Goal: Task Accomplishment & Management: Manage account settings

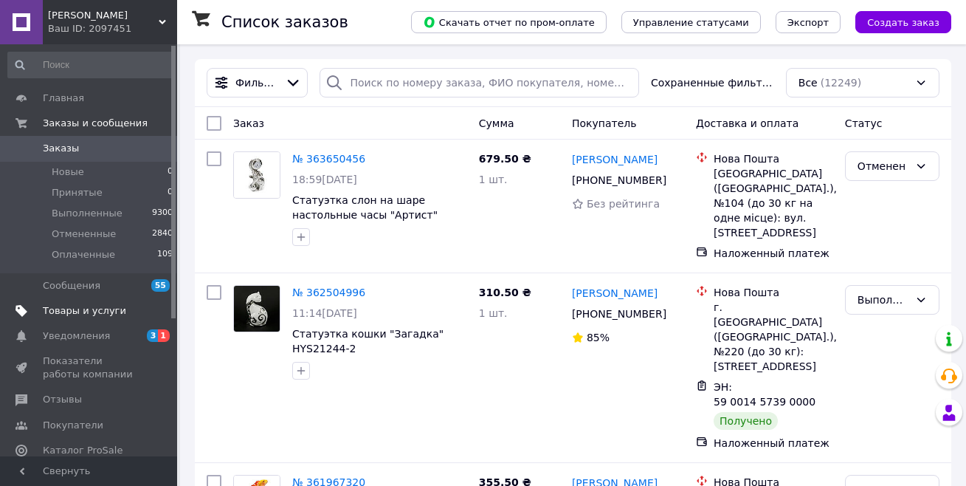
click at [105, 309] on span "Товары и услуги" at bounding box center [84, 310] width 83 height 13
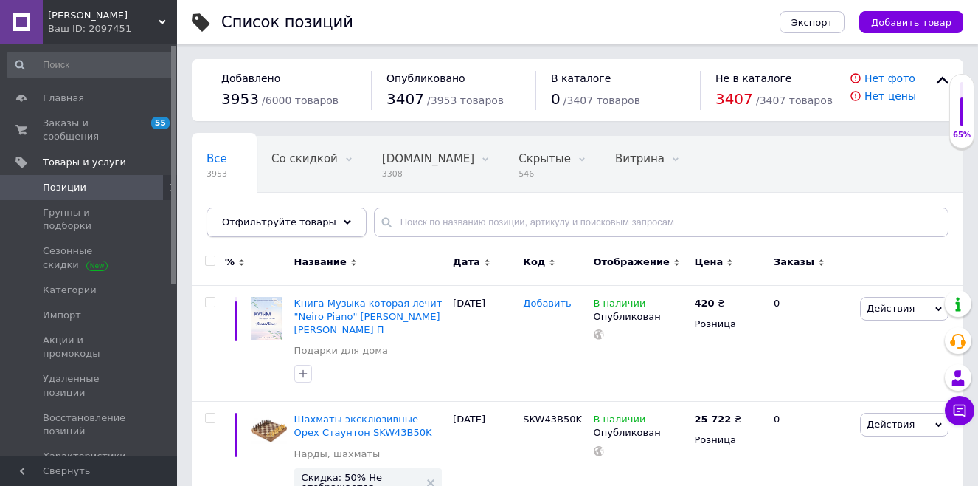
click at [261, 222] on span "Отфильтруйте товары" at bounding box center [279, 221] width 114 height 11
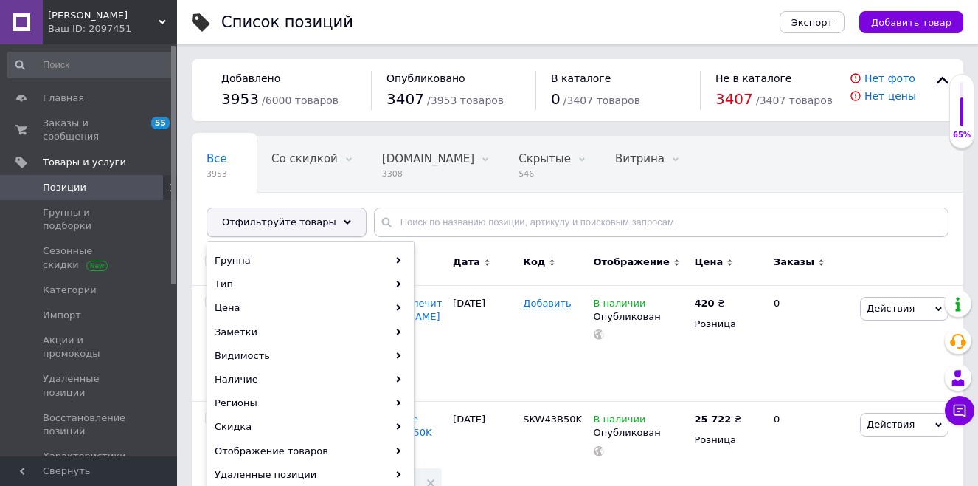
click at [261, 222] on span "Отфильтруйте товары" at bounding box center [279, 221] width 114 height 11
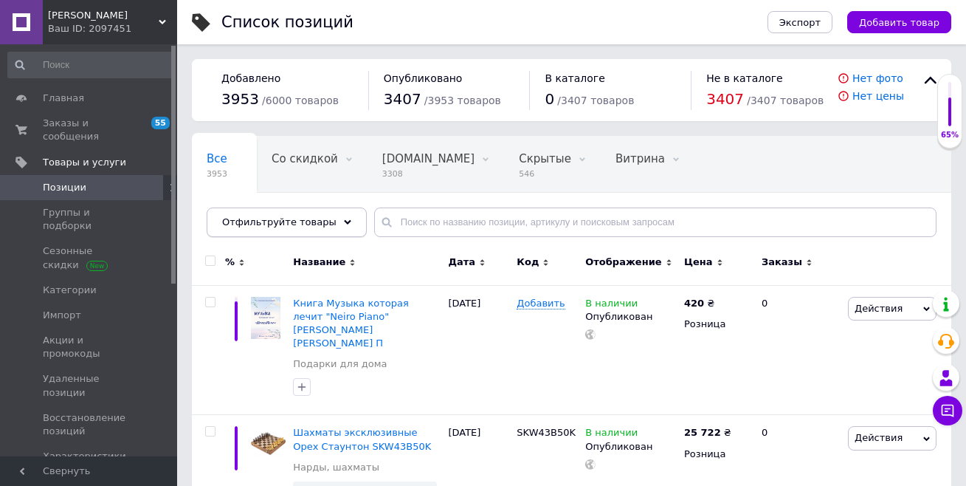
click at [259, 226] on span "Отфильтруйте товары" at bounding box center [279, 221] width 114 height 11
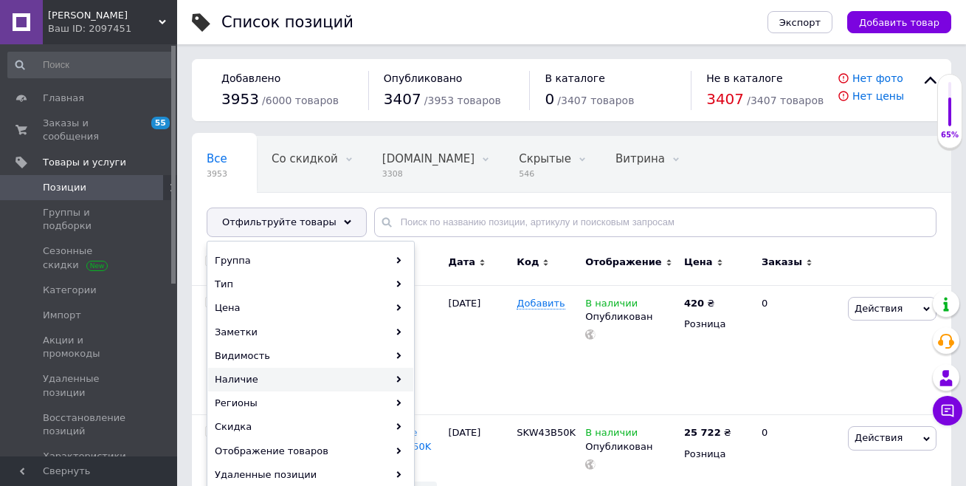
click at [244, 378] on div "Наличие" at bounding box center [310, 379] width 205 height 24
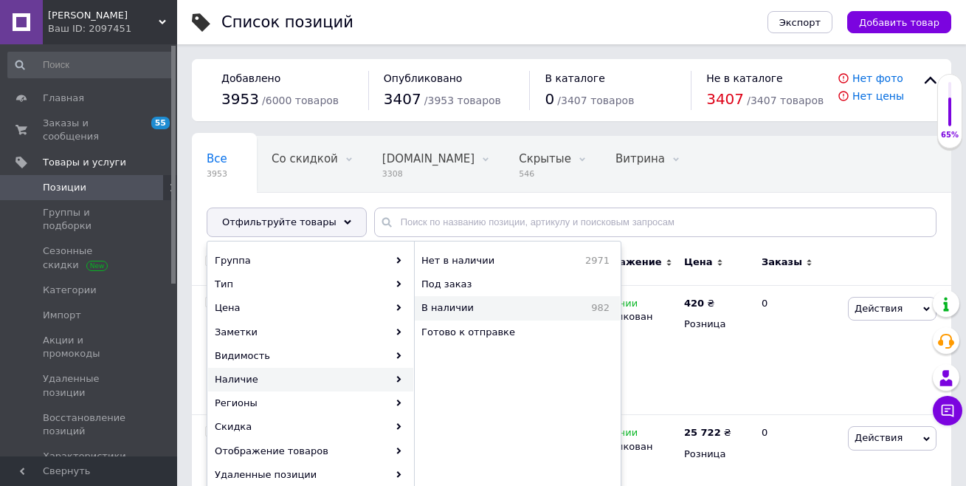
click at [452, 311] on span "В наличии" at bounding box center [484, 307] width 126 height 13
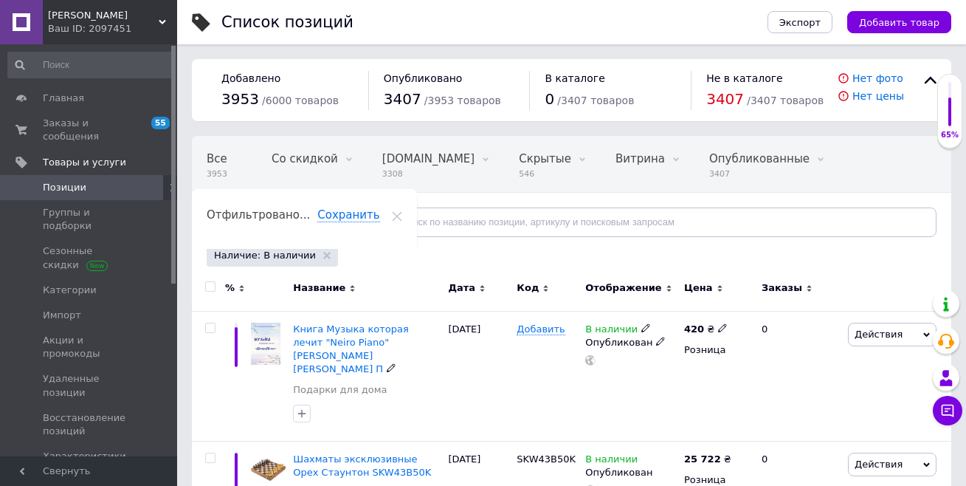
scroll to position [0, 126]
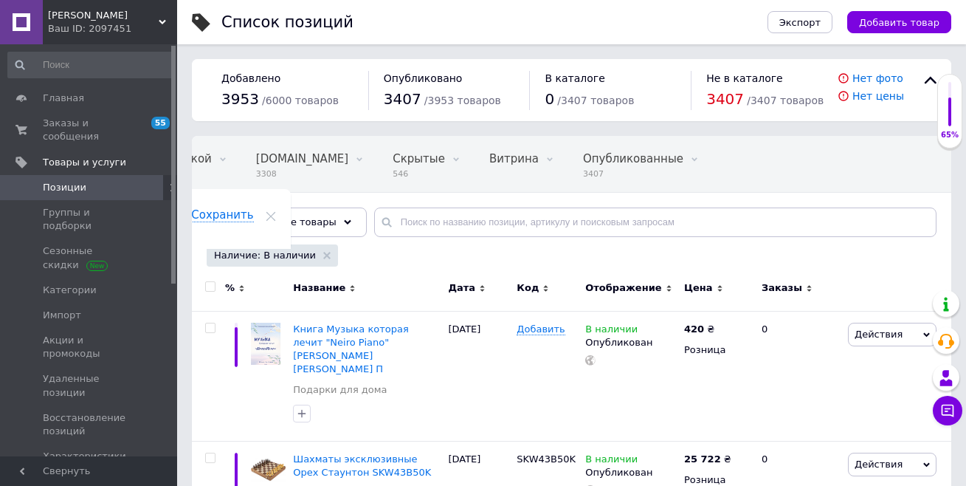
click at [248, 259] on span "Наличие: В наличии" at bounding box center [265, 255] width 102 height 13
click at [209, 286] on input "checkbox" at bounding box center [210, 287] width 10 height 10
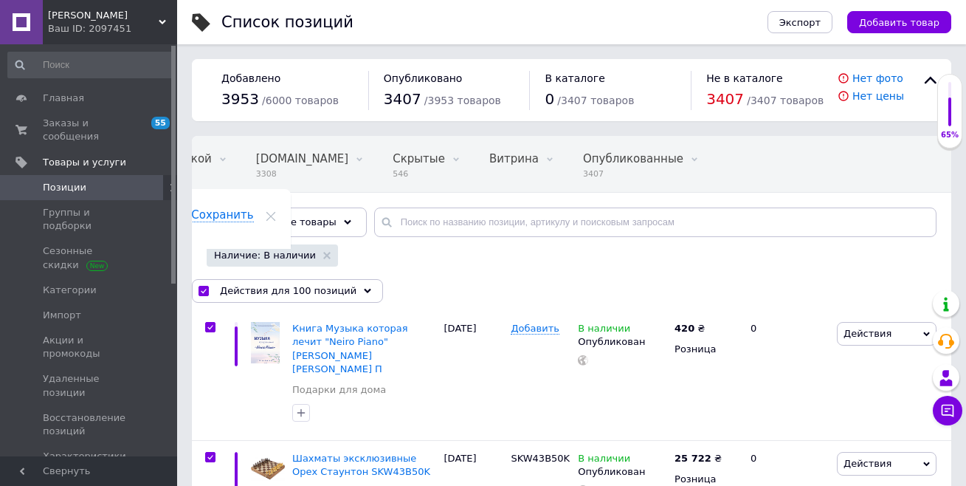
checkbox input "true"
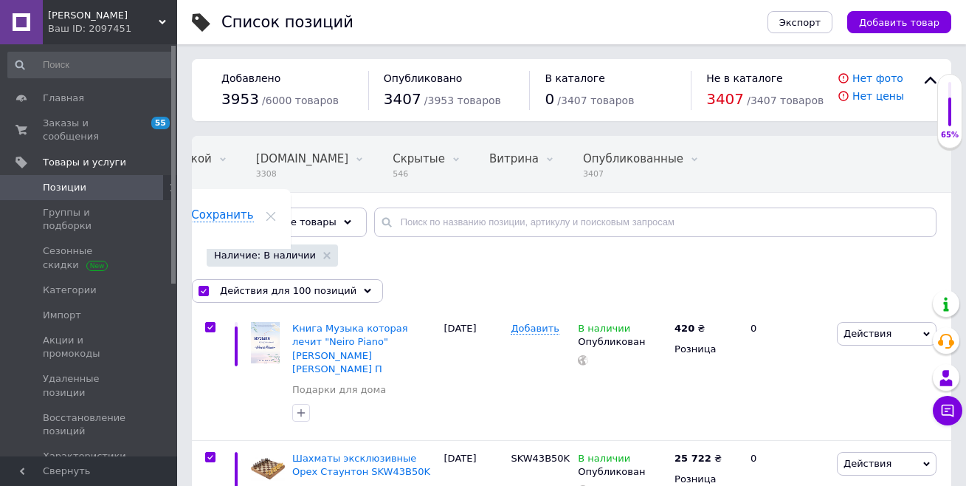
checkbox input "true"
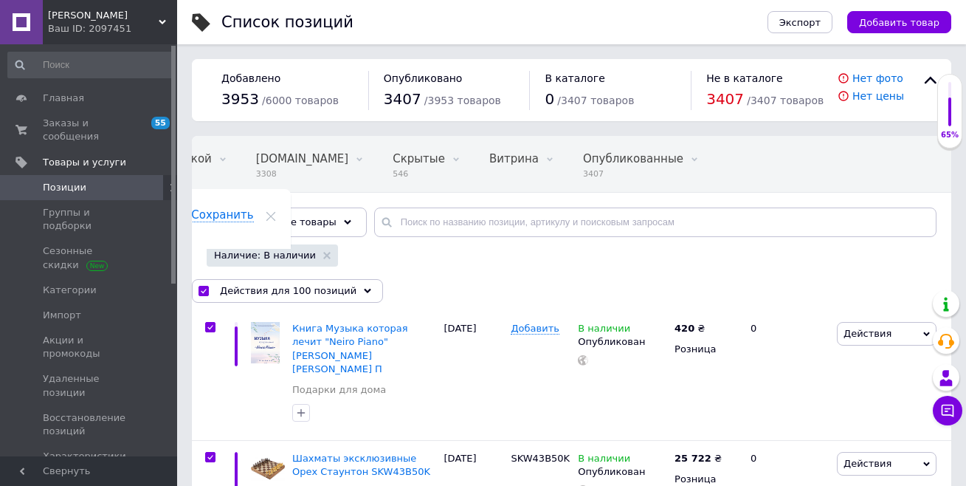
checkbox input "true"
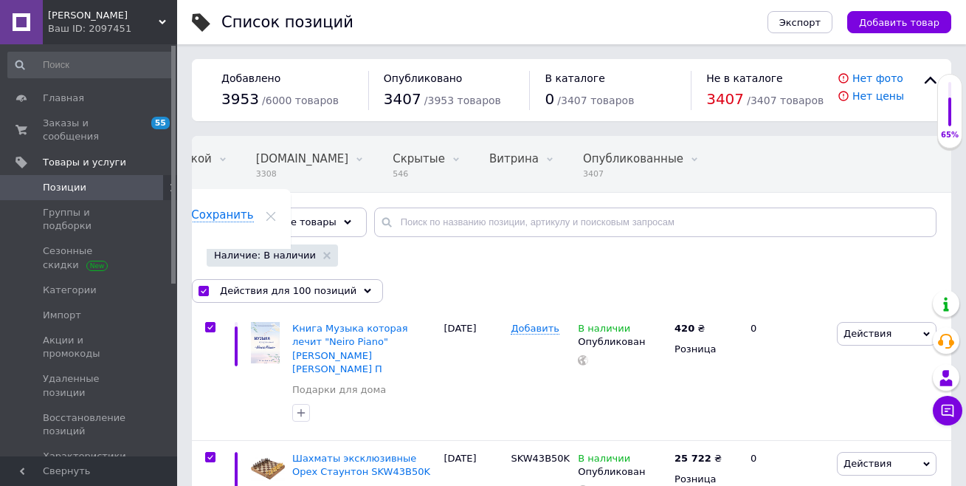
checkbox input "true"
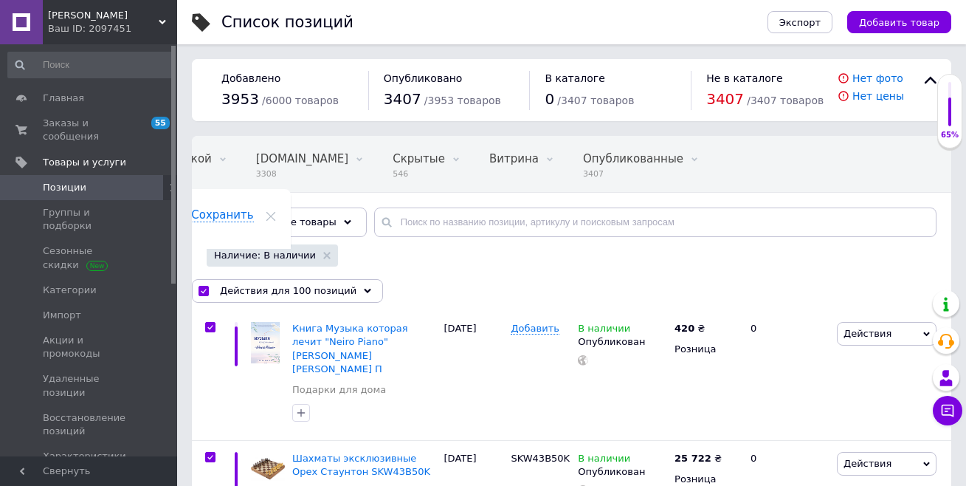
checkbox input "true"
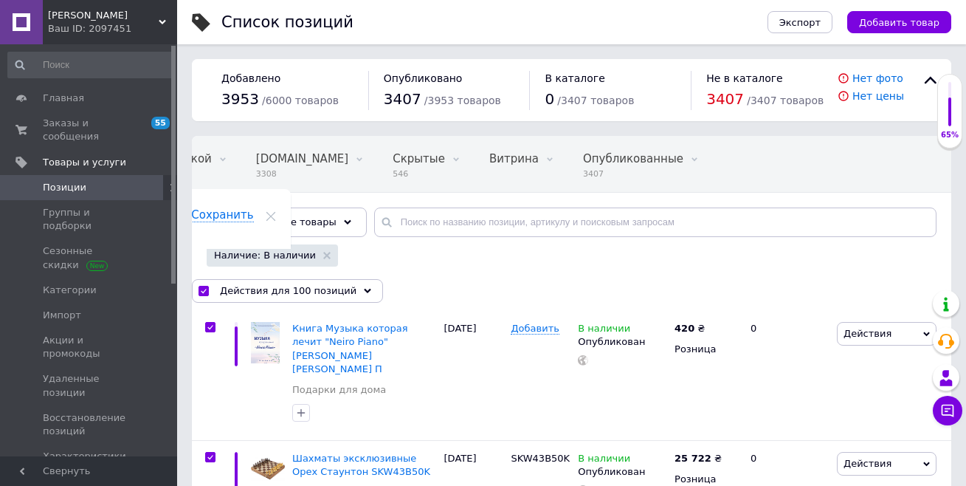
checkbox input "true"
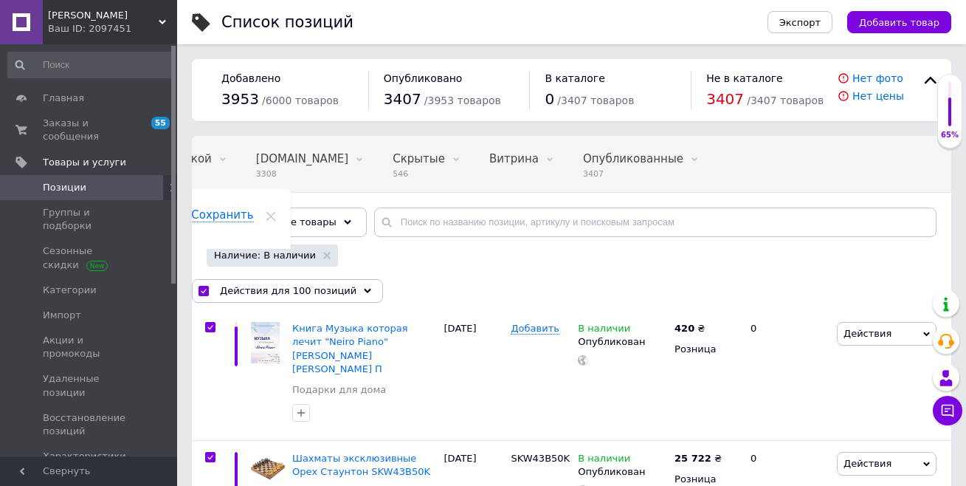
checkbox input "true"
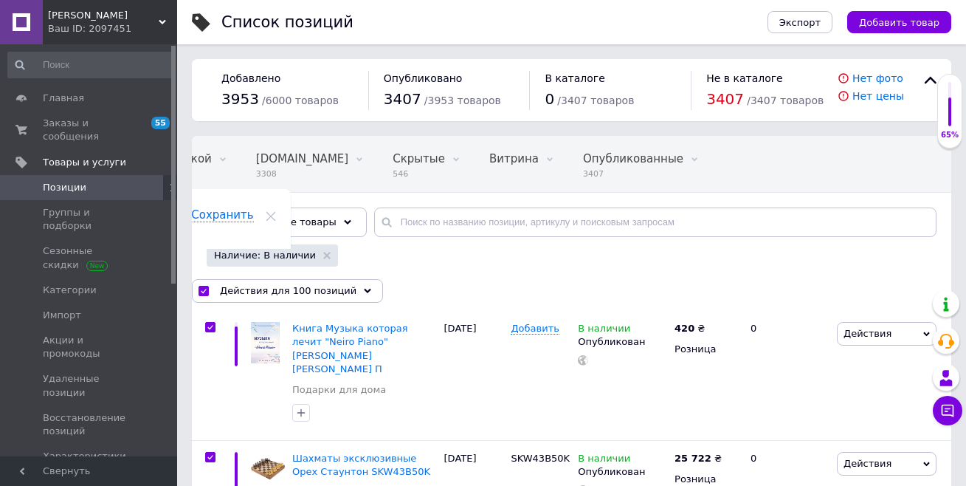
checkbox input "true"
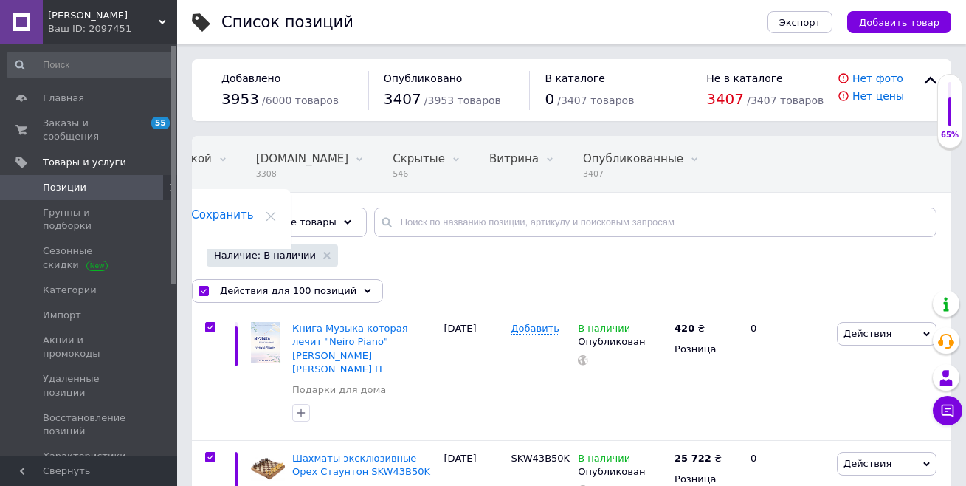
checkbox input "true"
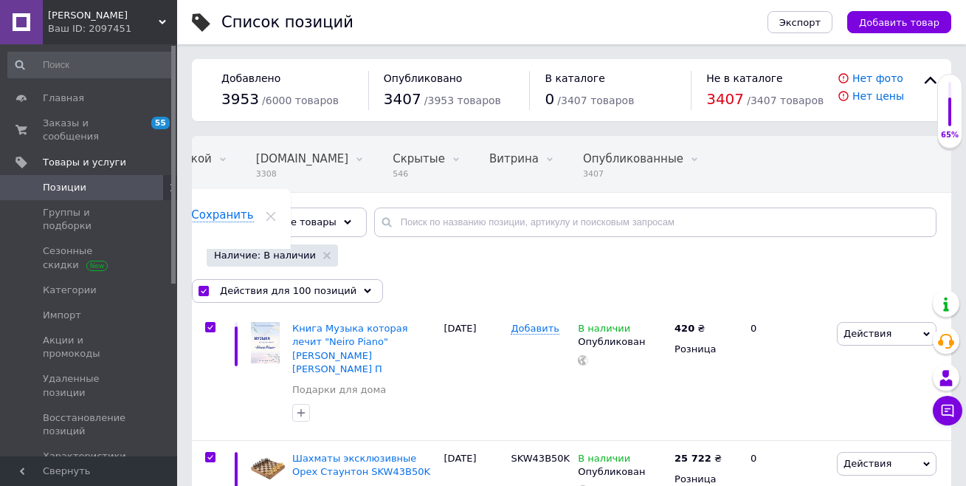
checkbox input "true"
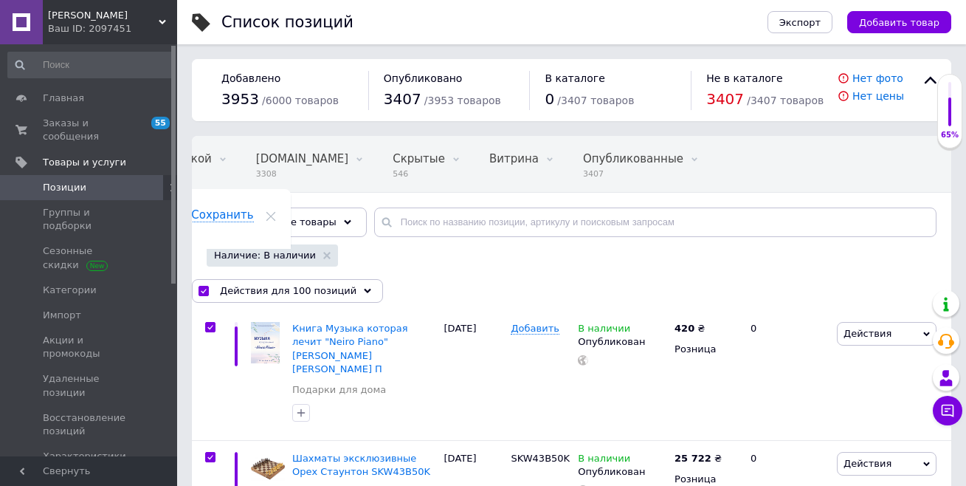
checkbox input "true"
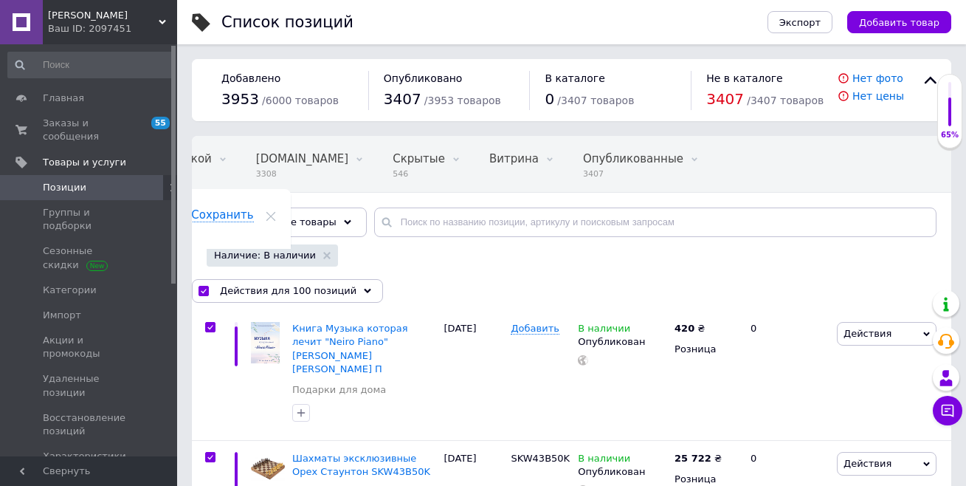
checkbox input "true"
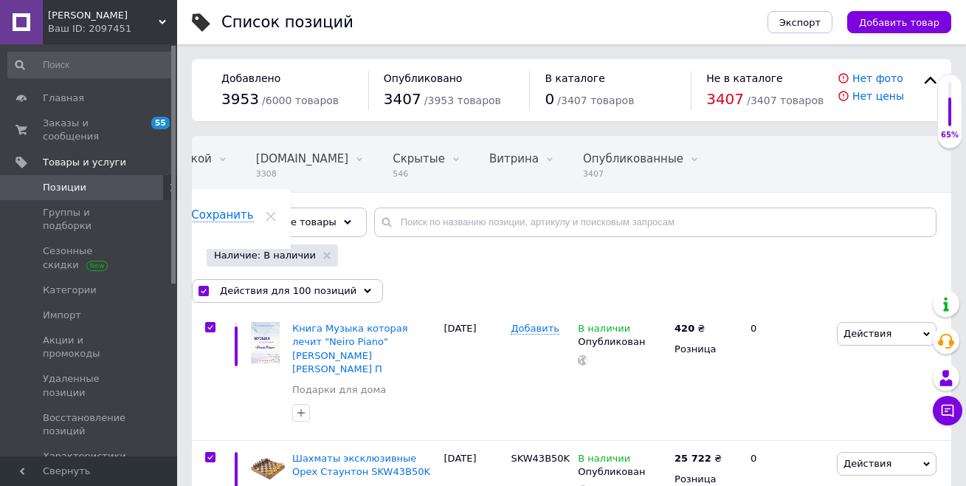
checkbox input "true"
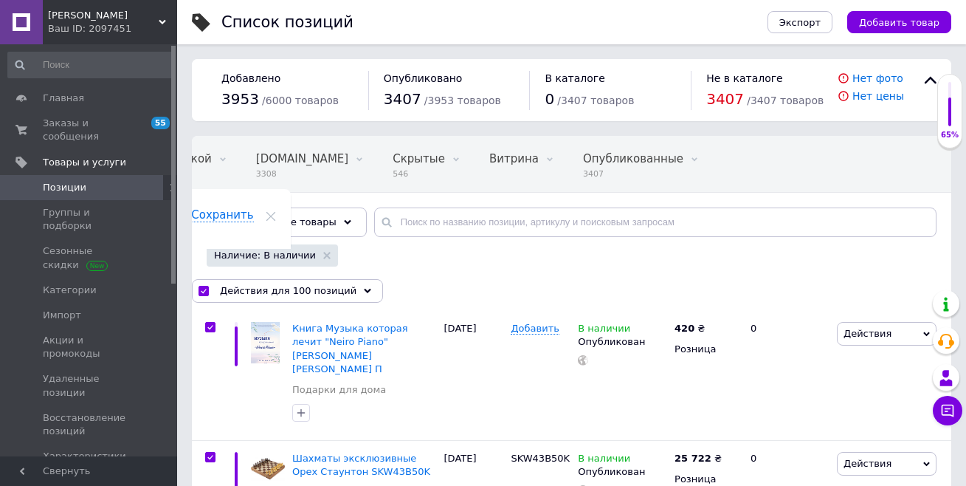
checkbox input "true"
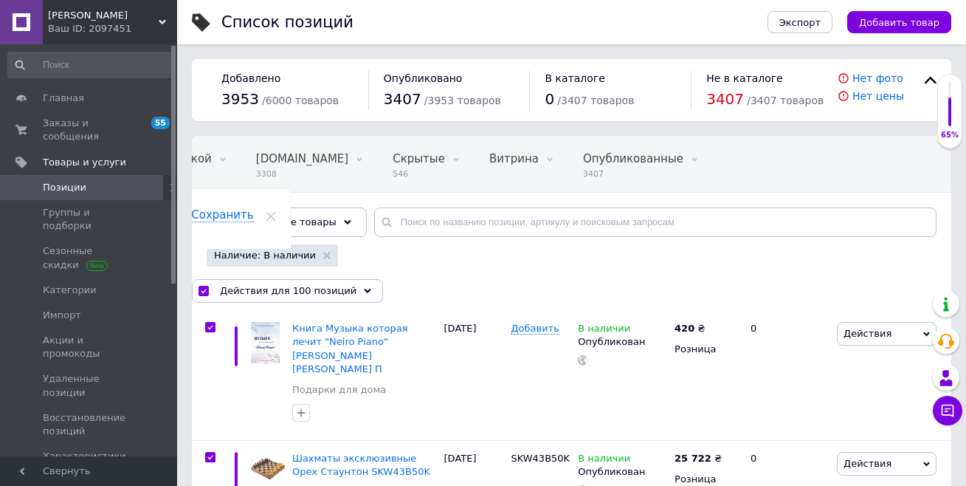
checkbox input "true"
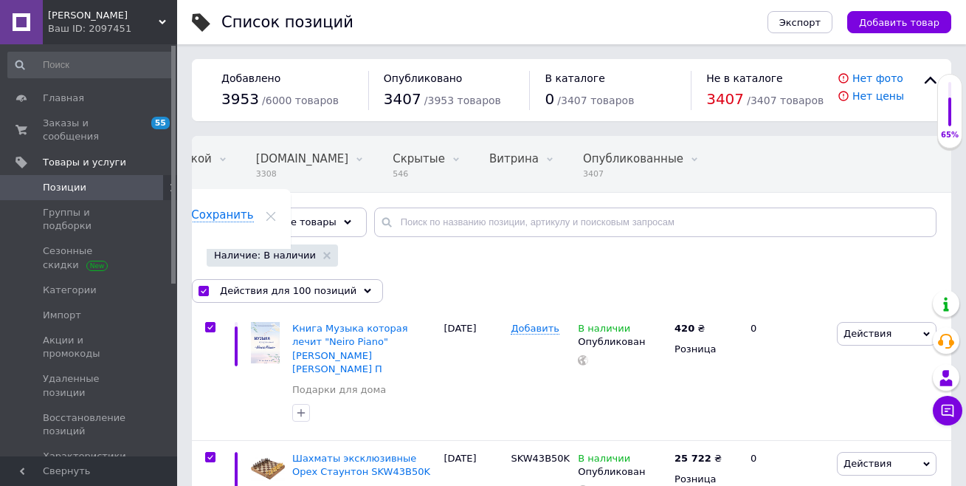
checkbox input "true"
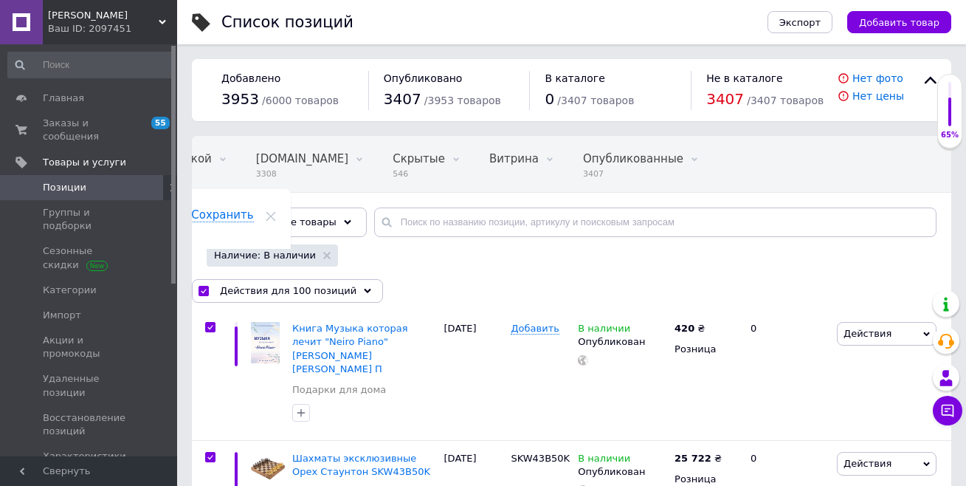
checkbox input "true"
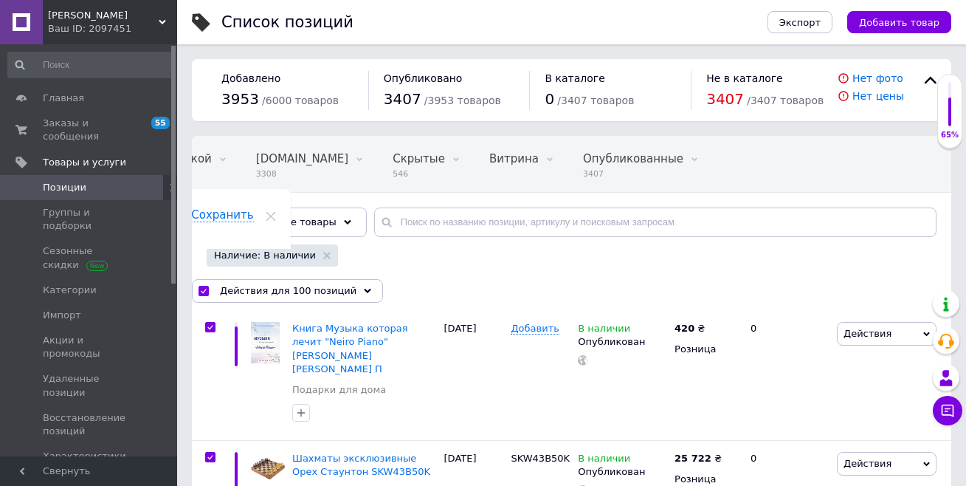
checkbox input "true"
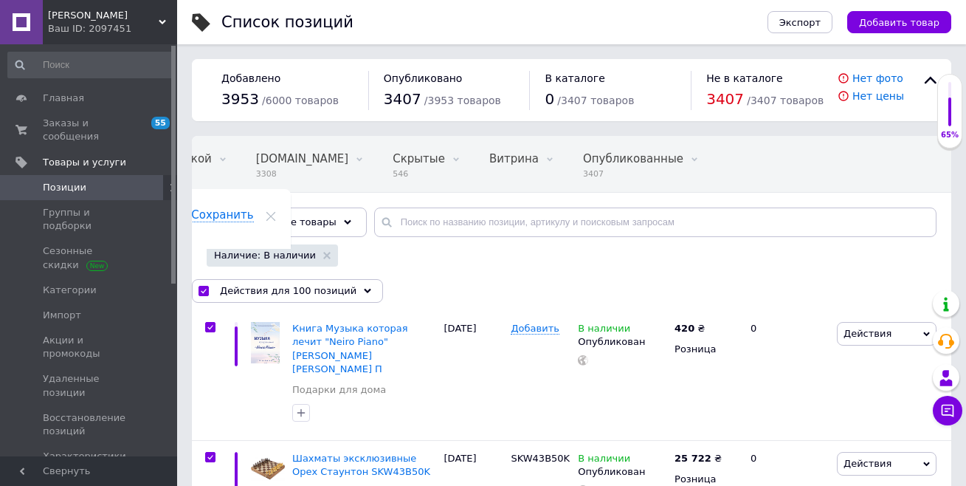
checkbox input "true"
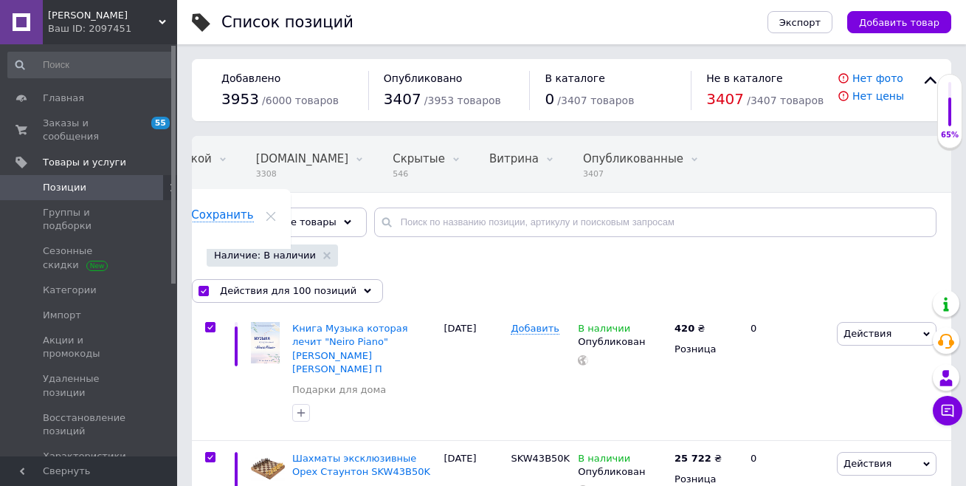
checkbox input "true"
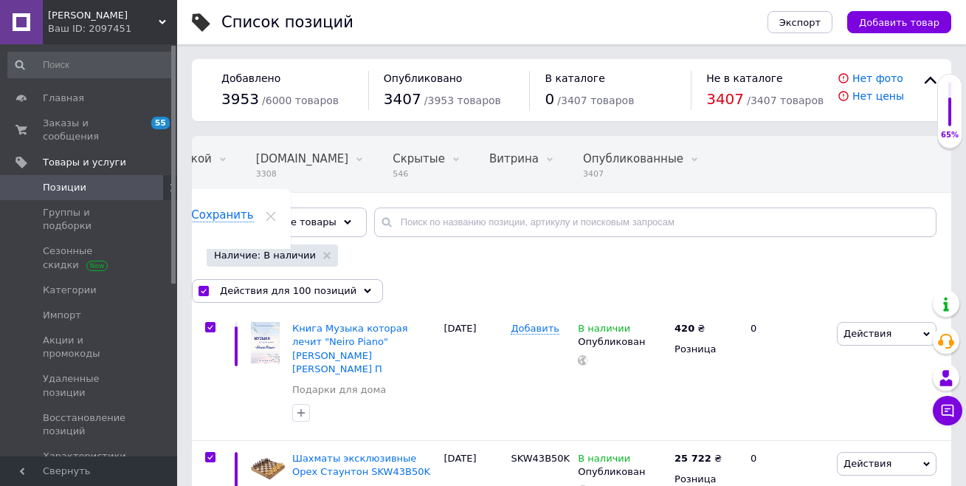
click at [245, 254] on span "Наличие: В наличии" at bounding box center [265, 255] width 102 height 13
click at [248, 289] on span "Действия для 100 позиций" at bounding box center [288, 290] width 137 height 13
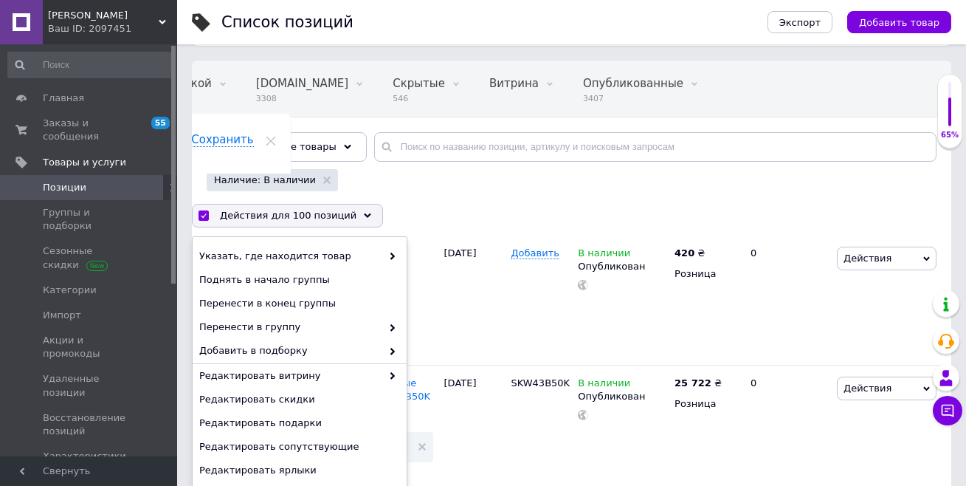
scroll to position [148, 0]
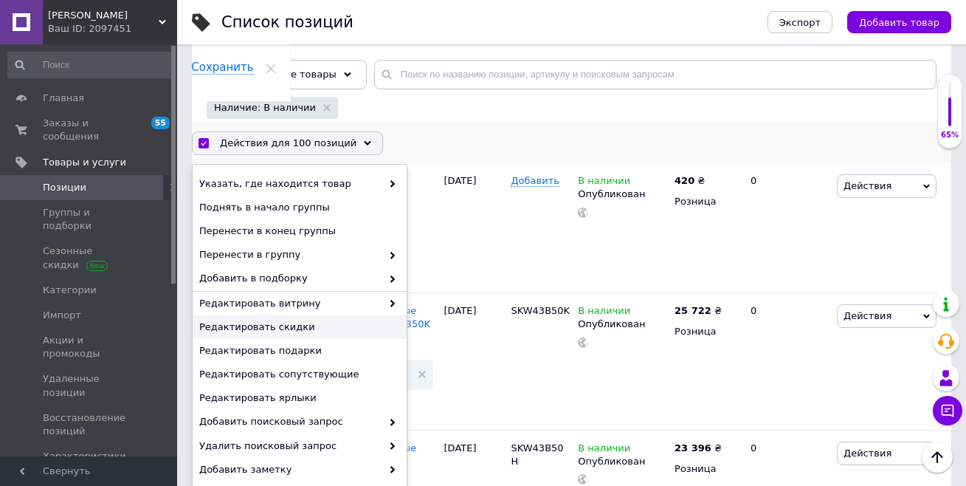
click at [282, 323] on span "Редактировать скидки" at bounding box center [297, 326] width 197 height 13
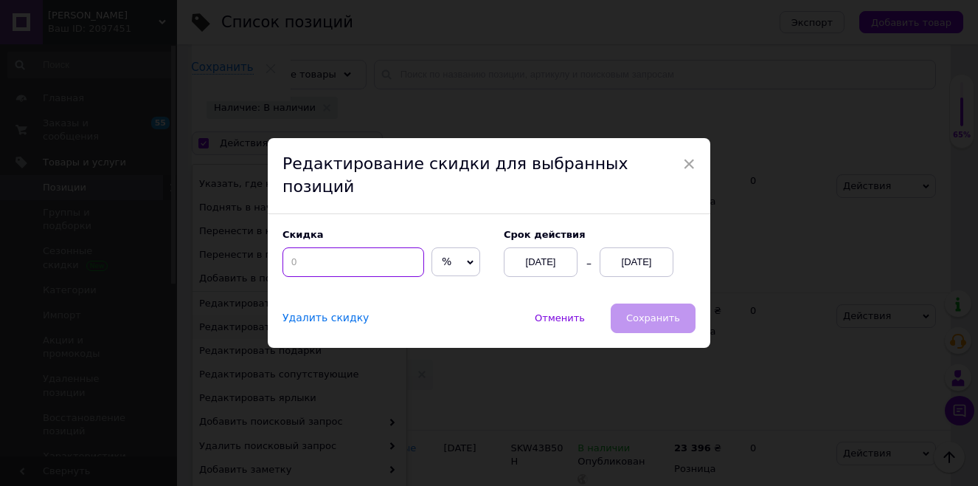
click at [305, 249] on input at bounding box center [354, 262] width 142 height 30
type input "50"
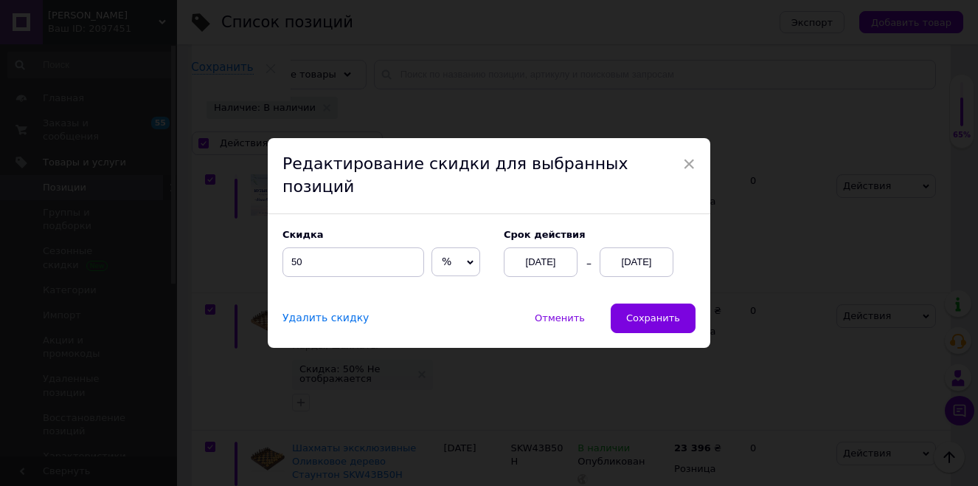
click at [635, 249] on div "[DATE]" at bounding box center [637, 262] width 74 height 30
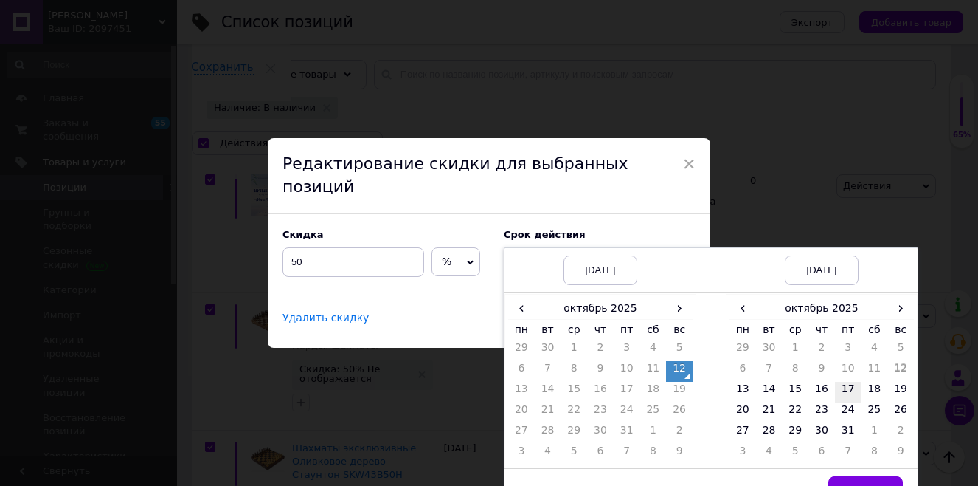
click at [844, 382] on td "17" at bounding box center [848, 392] width 27 height 21
click at [880, 485] on span "Выбрать" at bounding box center [866, 491] width 44 height 11
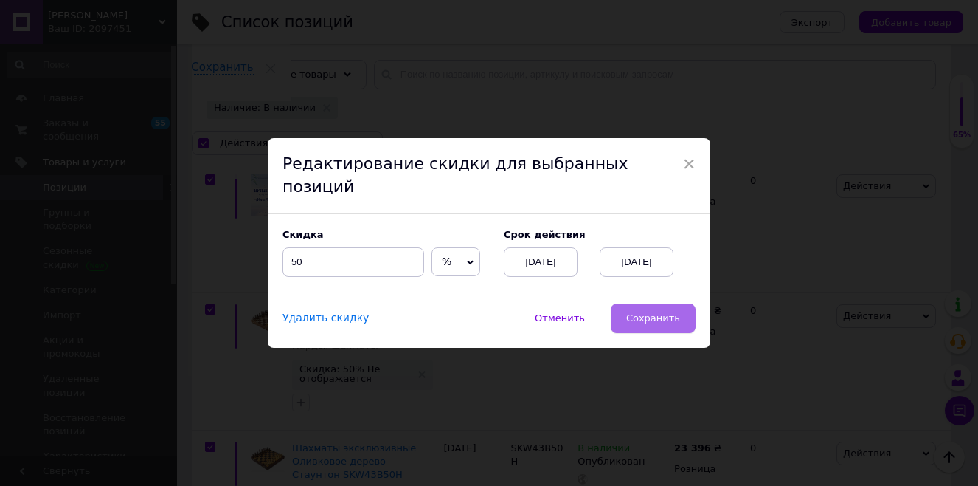
click at [658, 312] on span "Сохранить" at bounding box center [653, 317] width 54 height 11
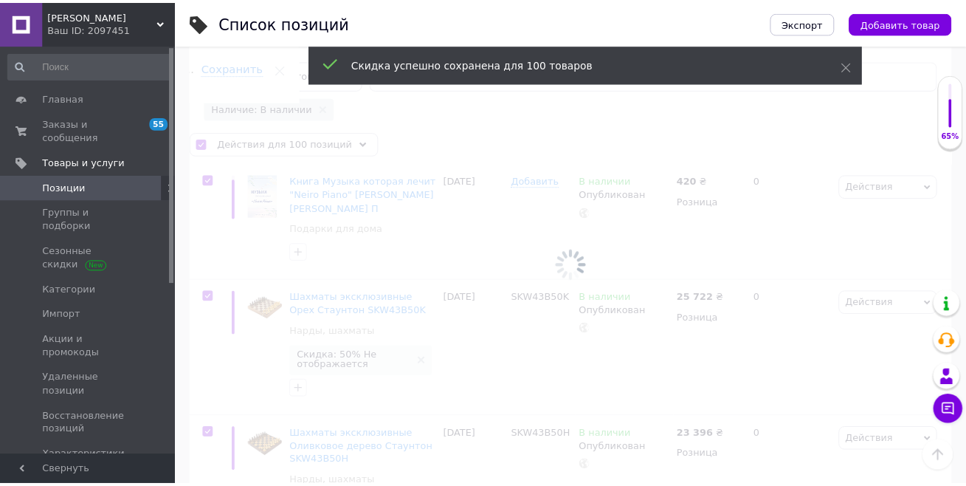
scroll to position [0, 126]
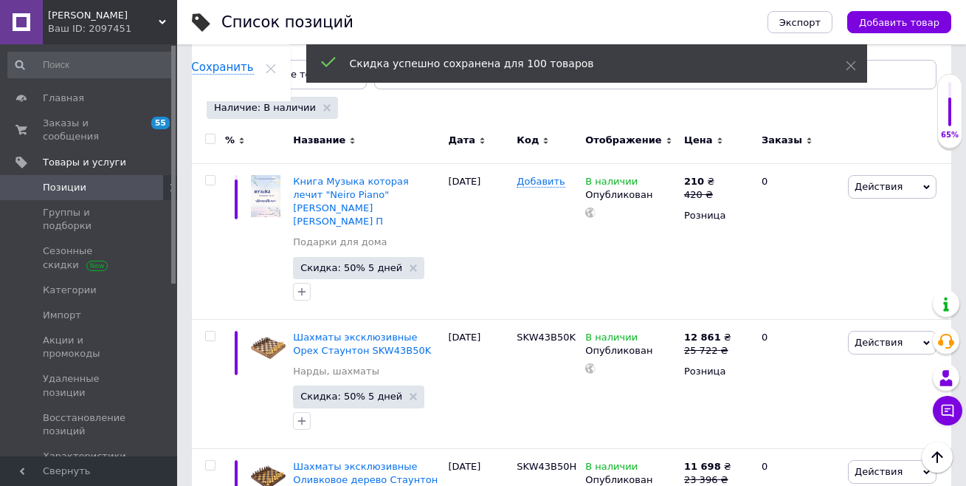
checkbox input "false"
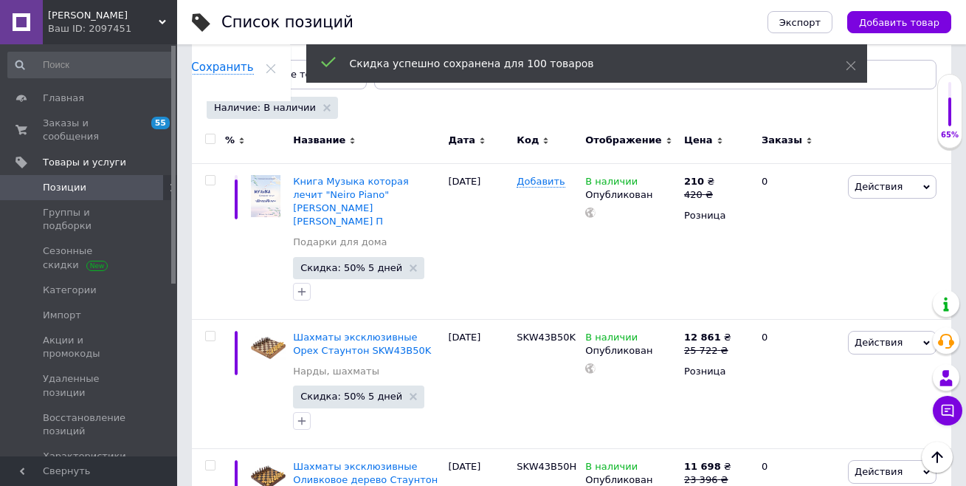
checkbox input "false"
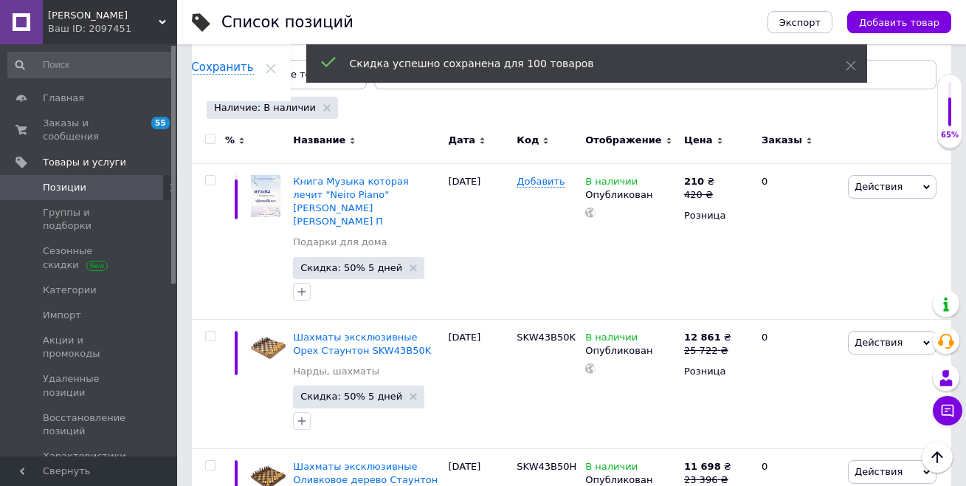
checkbox input "false"
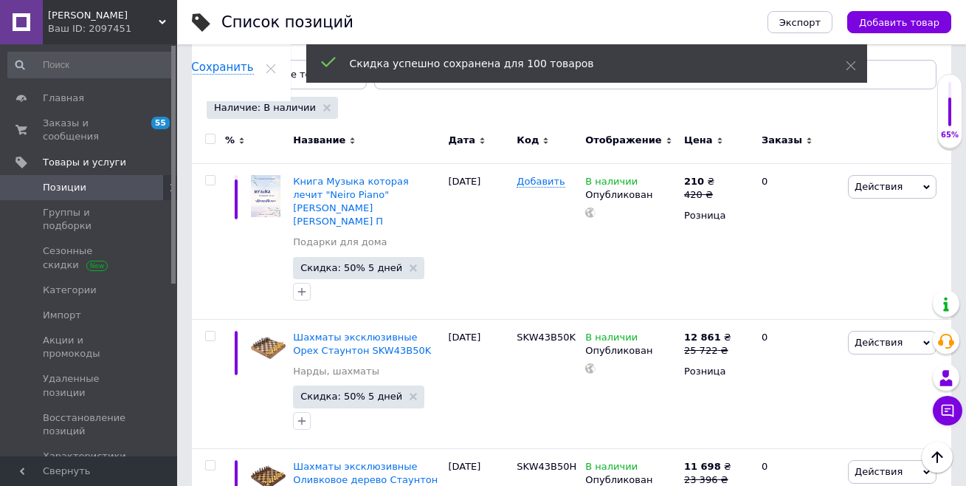
checkbox input "false"
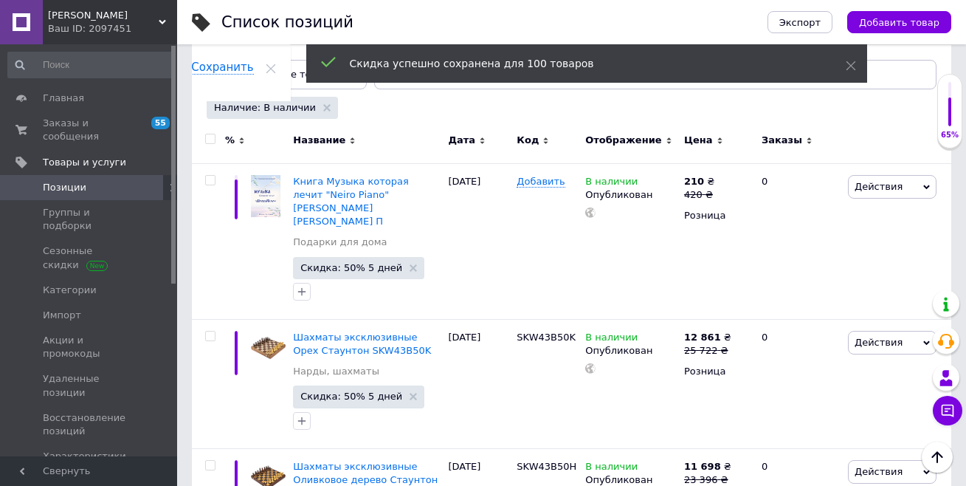
checkbox input "false"
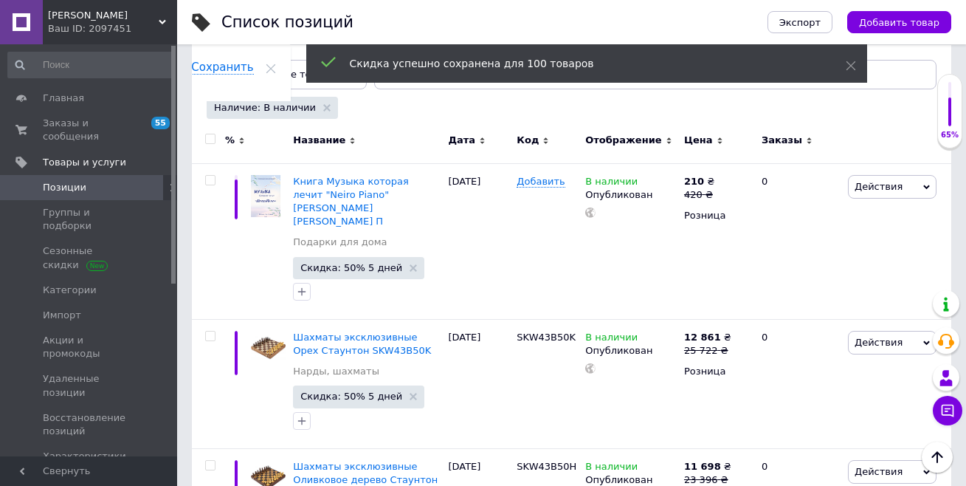
checkbox input "false"
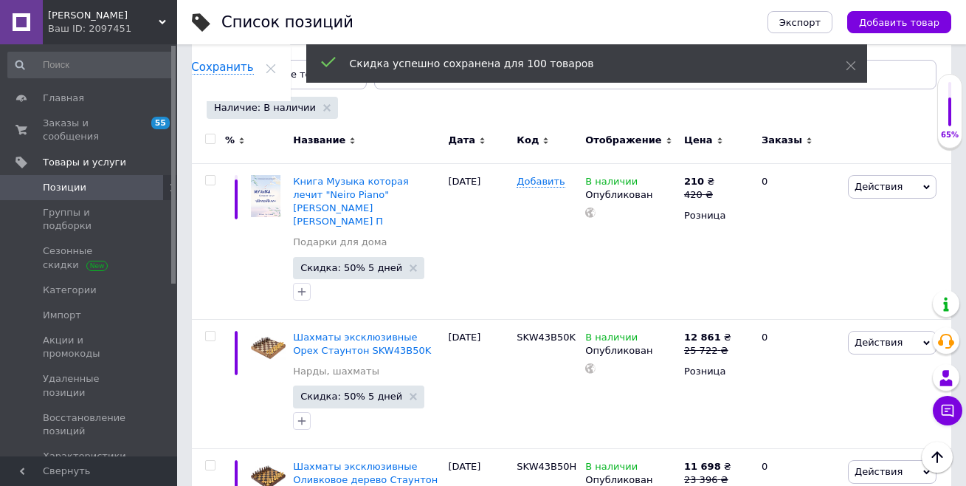
checkbox input "false"
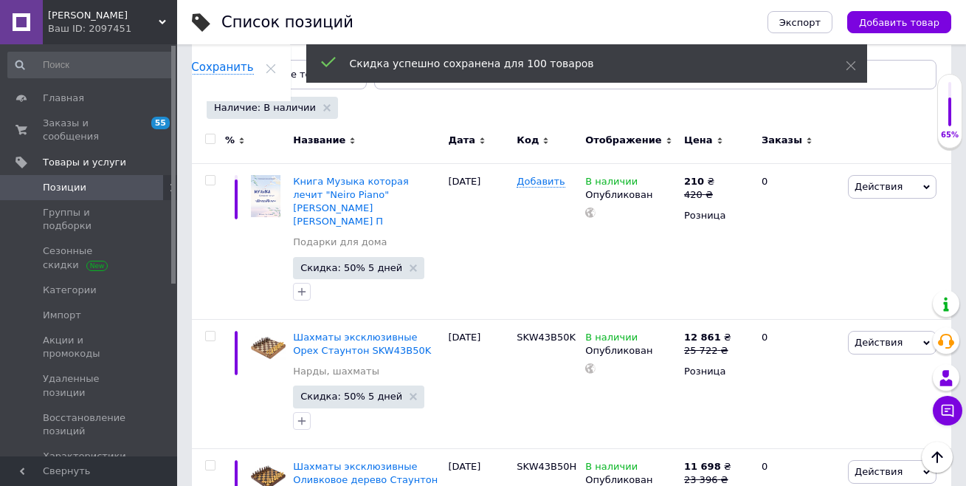
checkbox input "false"
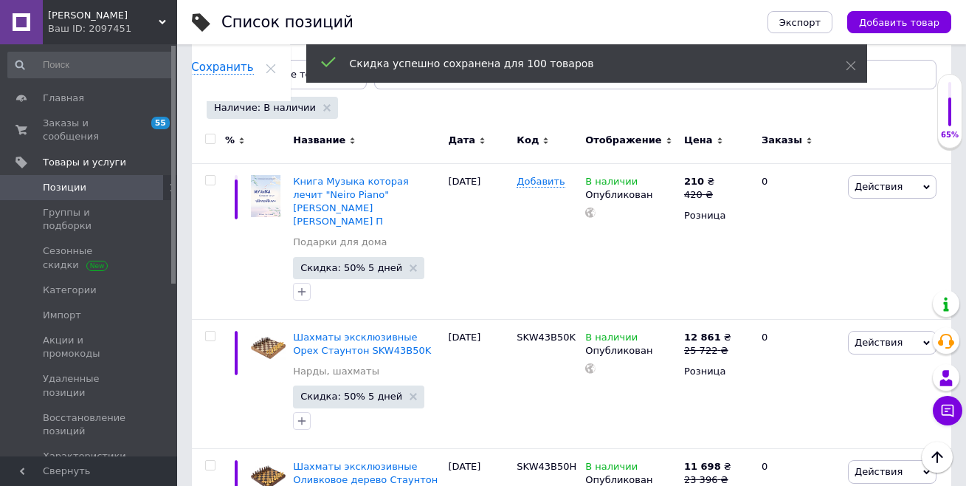
checkbox input "false"
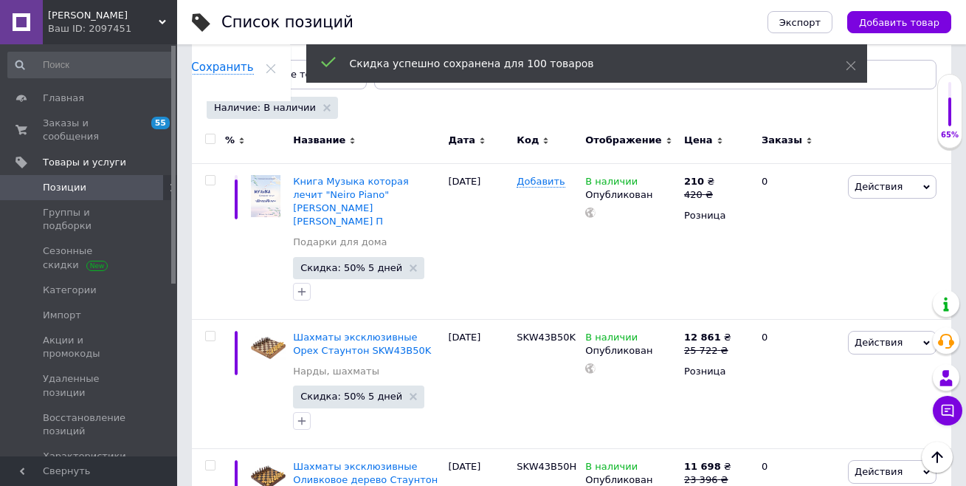
checkbox input "false"
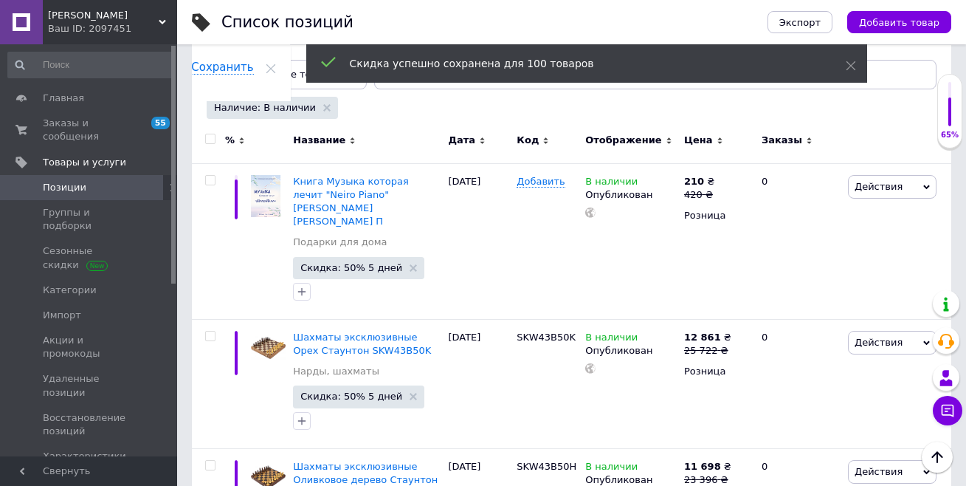
checkbox input "false"
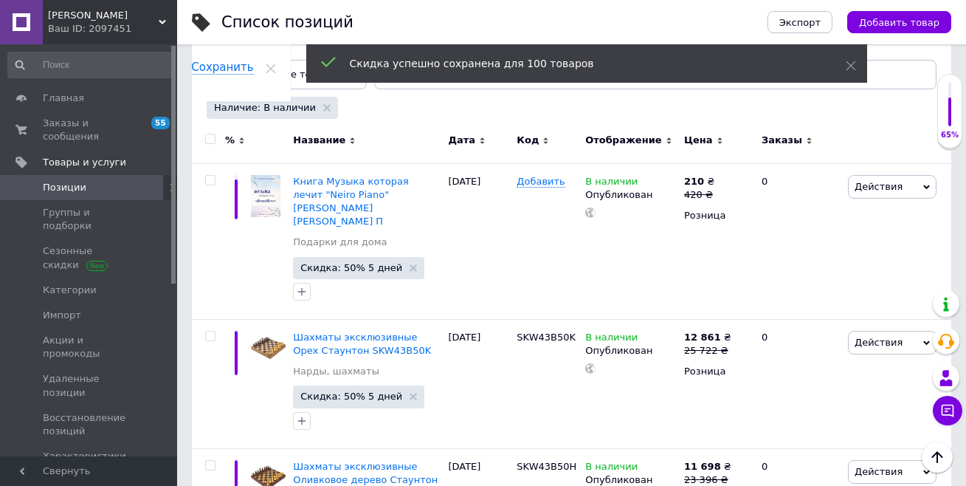
checkbox input "false"
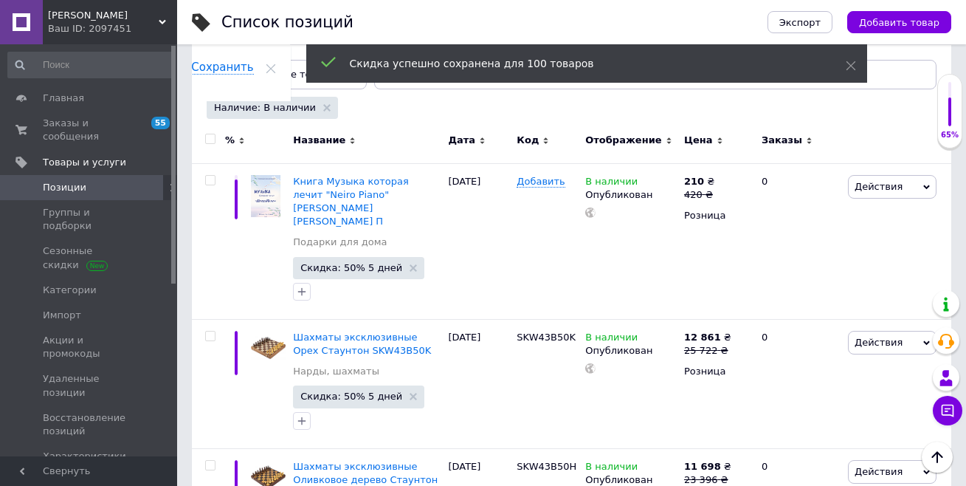
checkbox input "false"
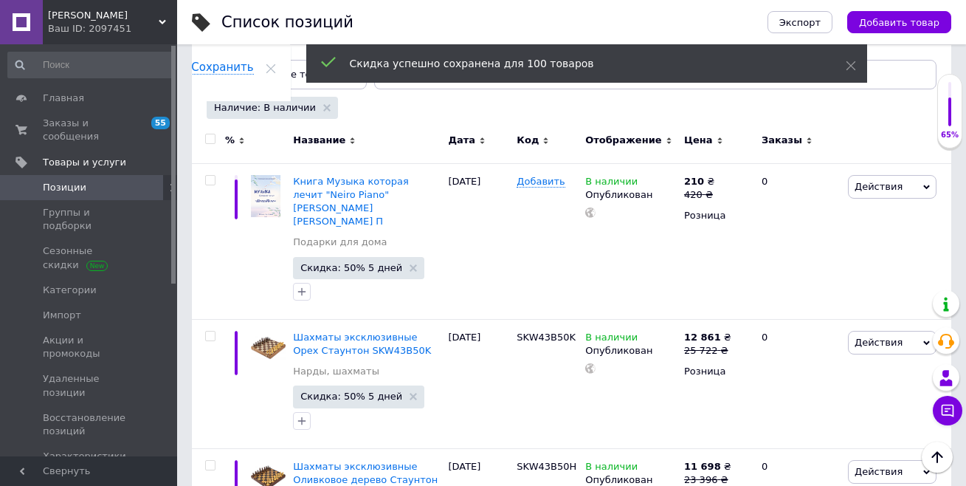
checkbox input "false"
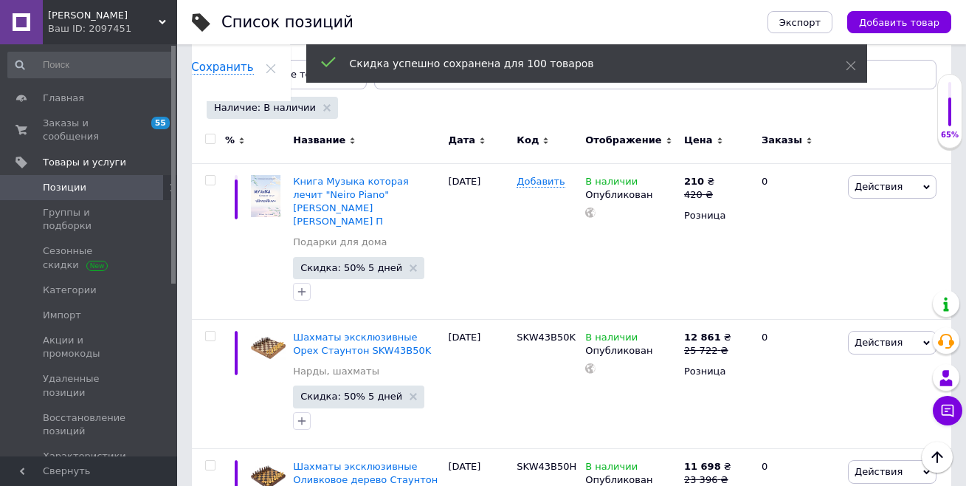
checkbox input "false"
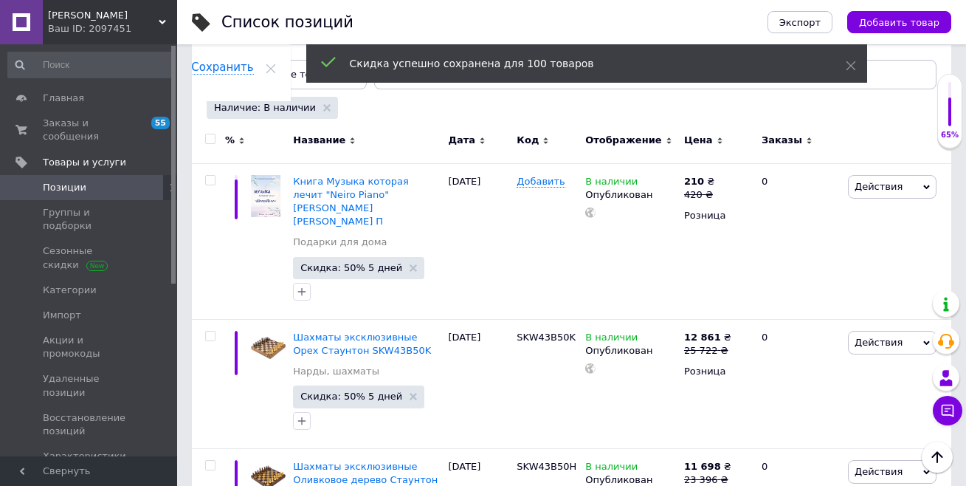
checkbox input "false"
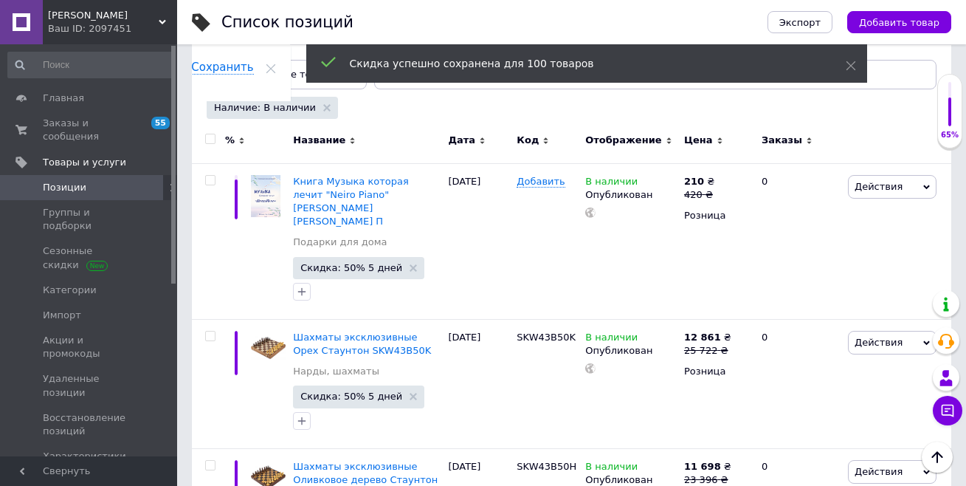
checkbox input "false"
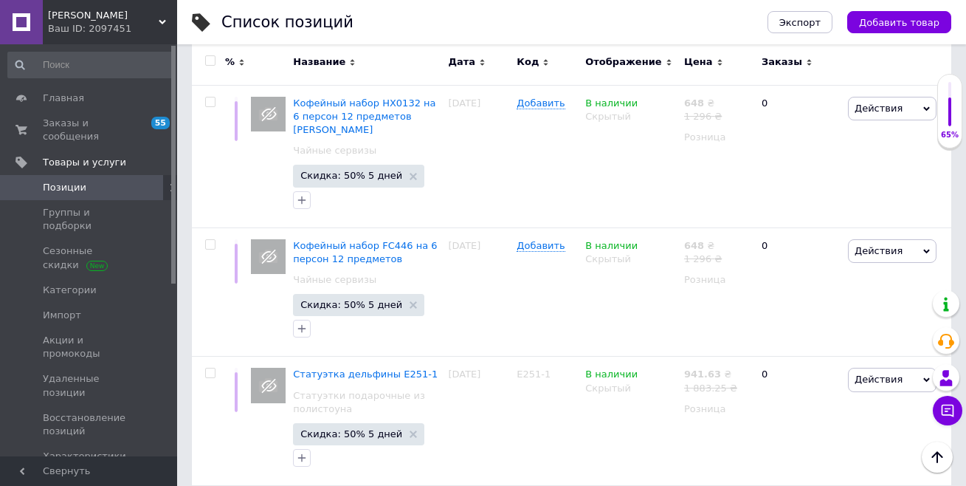
scroll to position [12686, 0]
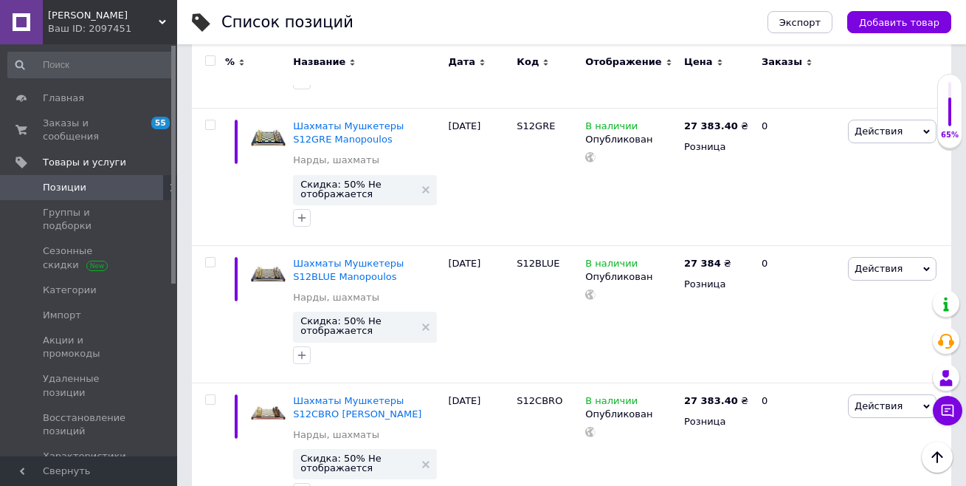
click at [209, 55] on span at bounding box center [210, 60] width 10 height 10
click at [209, 56] on input "checkbox" at bounding box center [210, 61] width 10 height 10
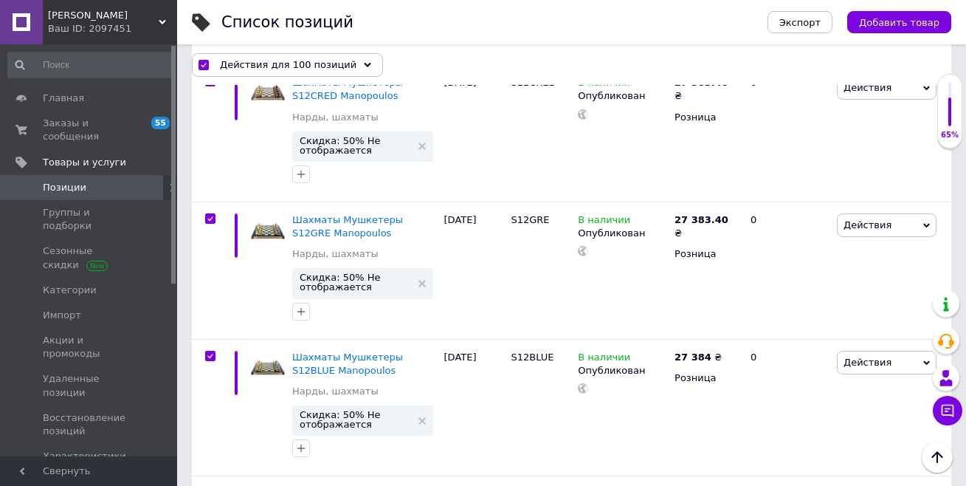
checkbox input "true"
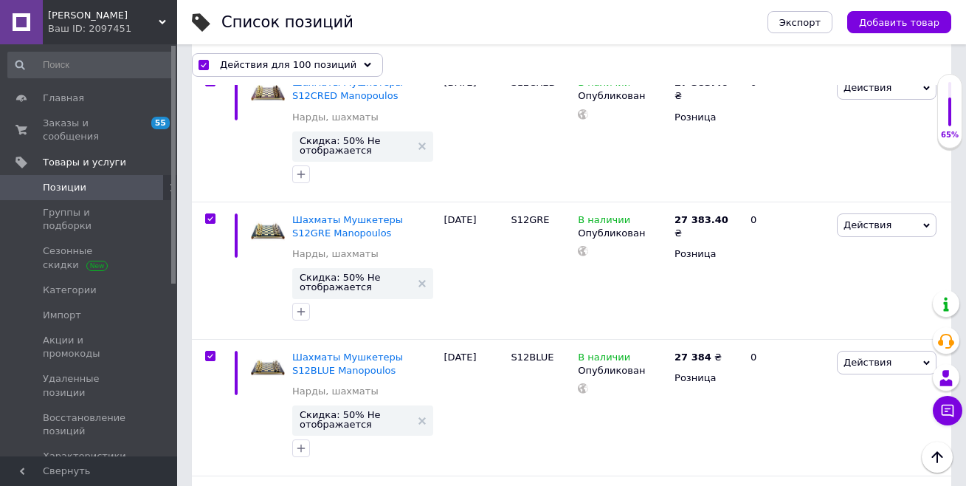
checkbox input "true"
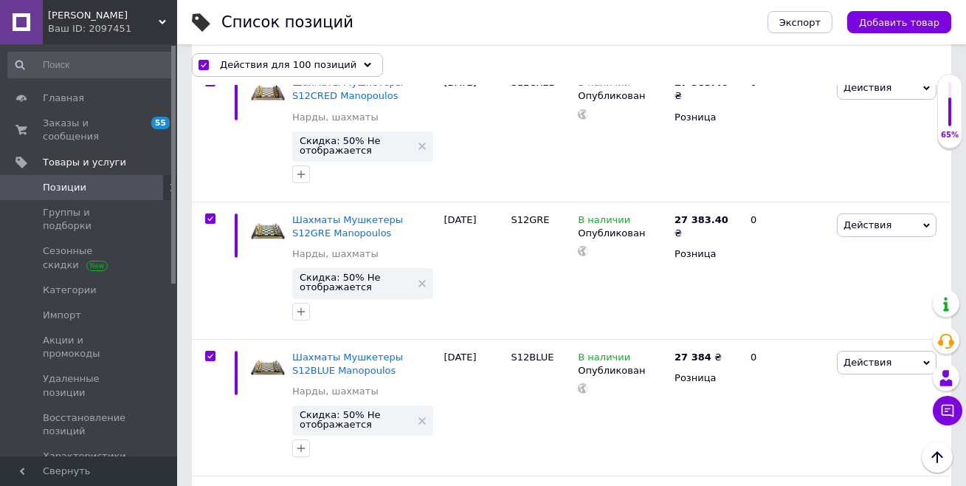
checkbox input "true"
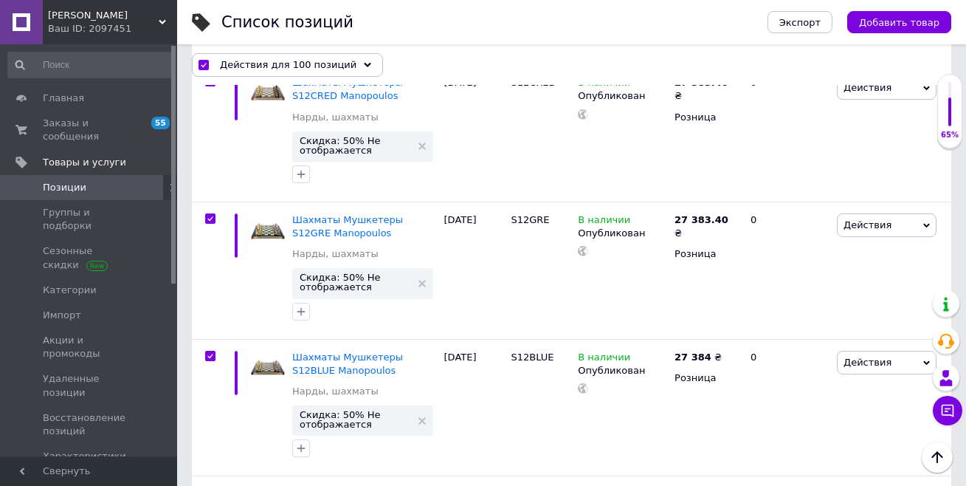
scroll to position [12739, 0]
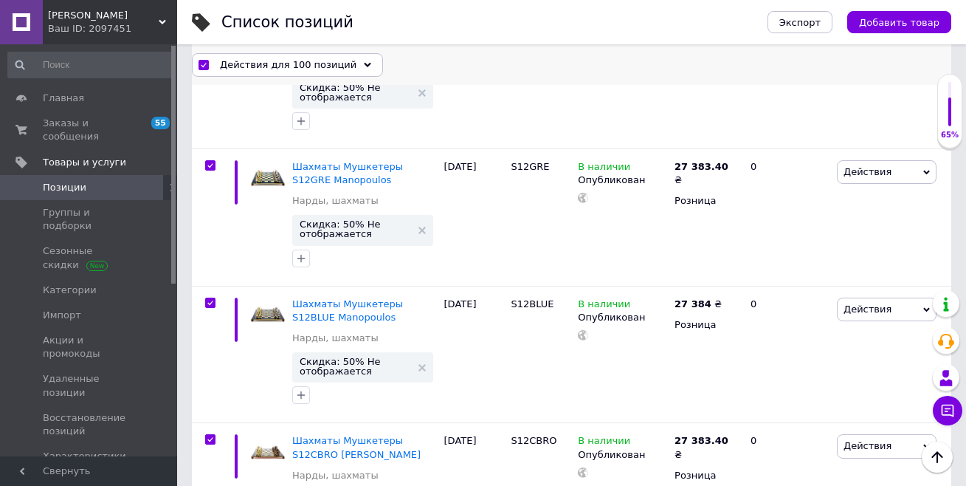
click at [257, 66] on span "Действия для 100 позиций" at bounding box center [288, 64] width 137 height 13
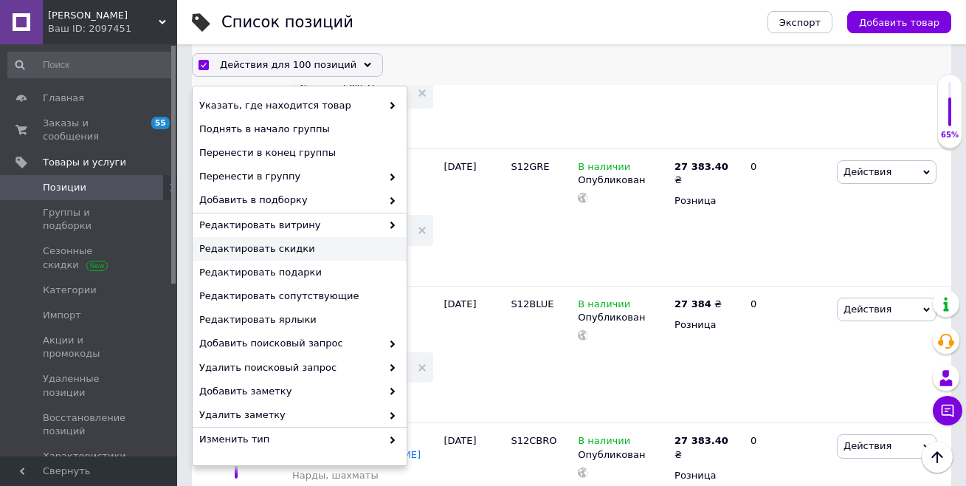
click at [294, 244] on span "Редактировать скидки" at bounding box center [297, 248] width 197 height 13
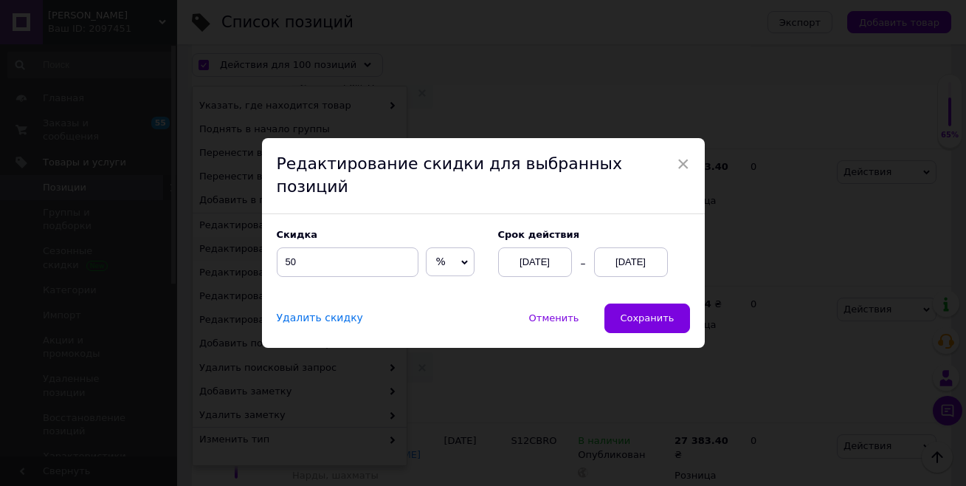
scroll to position [12700, 0]
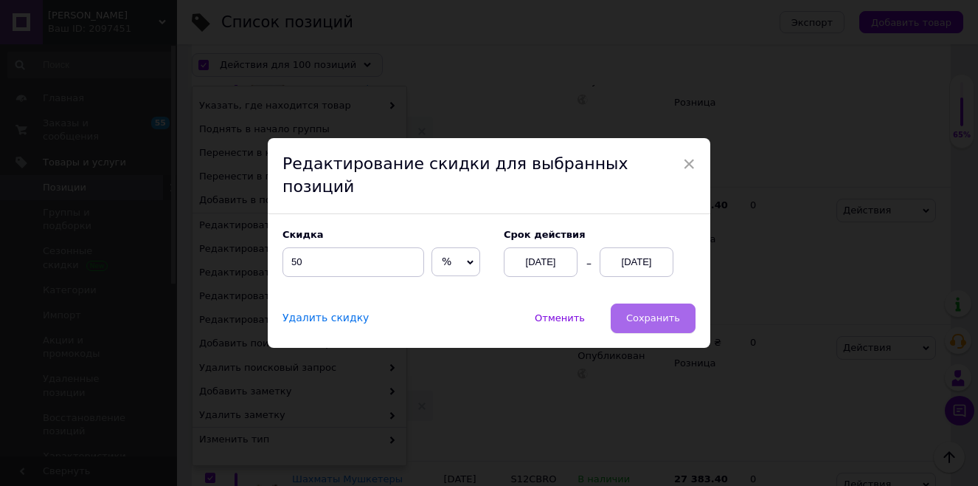
click at [661, 312] on span "Сохранить" at bounding box center [653, 317] width 54 height 11
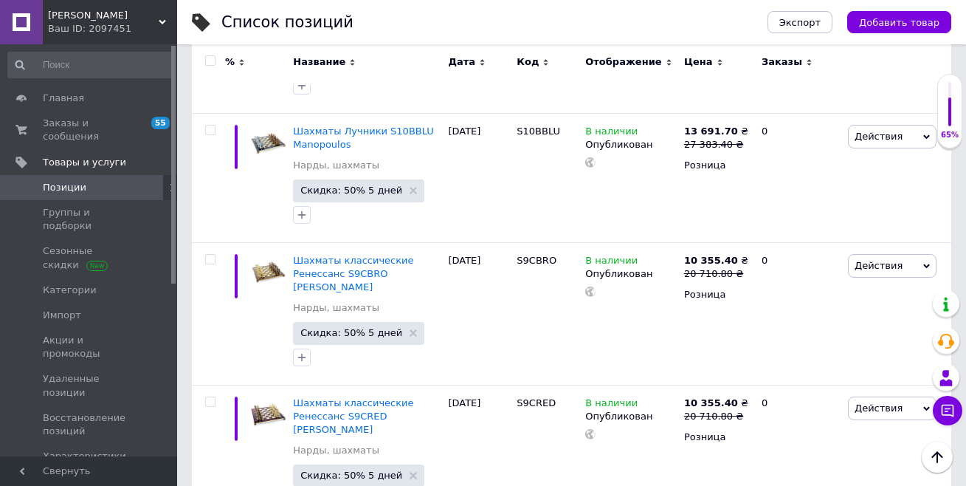
scroll to position [12885, 0]
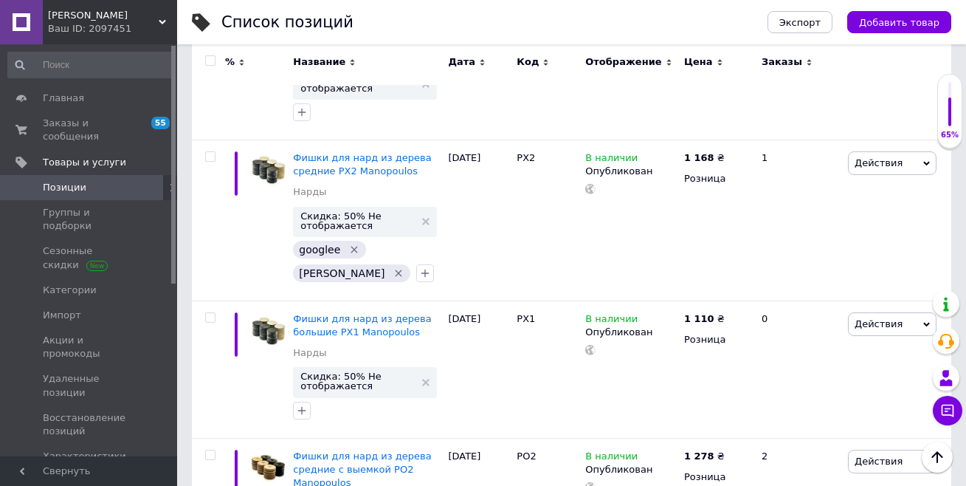
click at [210, 56] on input "checkbox" at bounding box center [210, 61] width 10 height 10
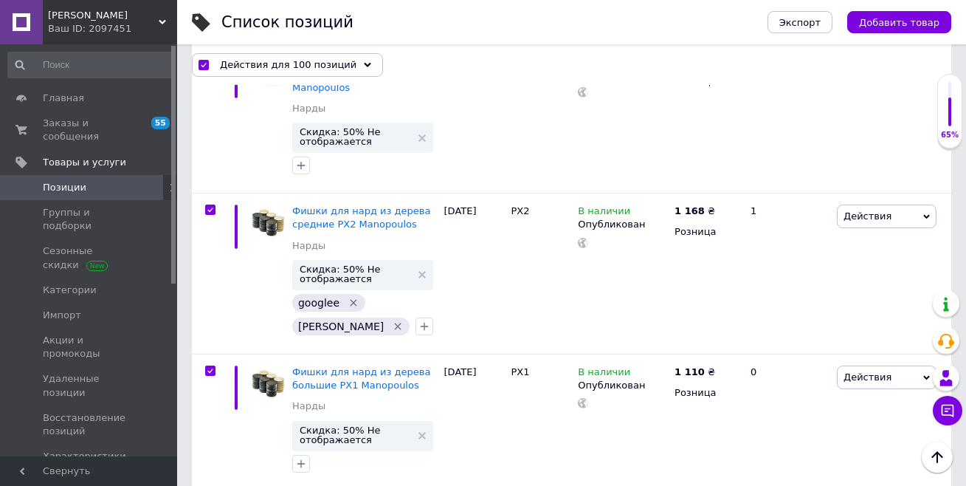
scroll to position [12978, 0]
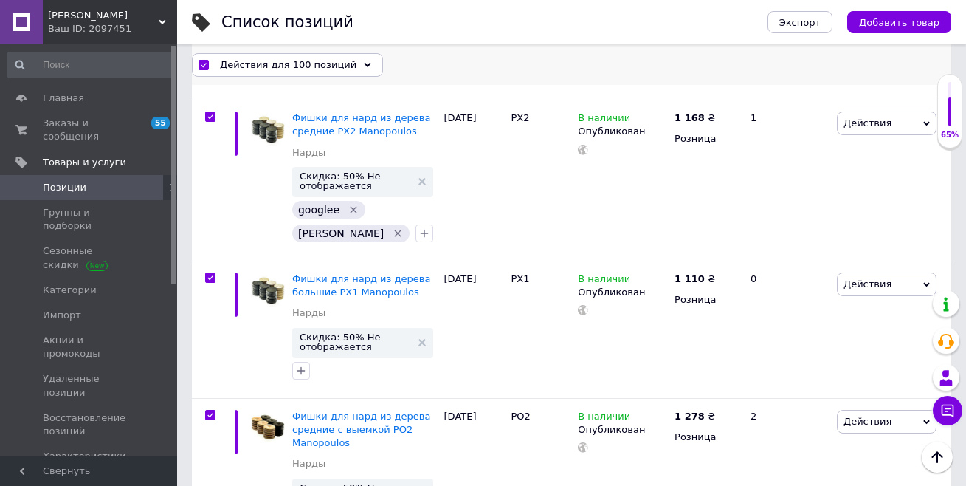
click at [246, 69] on span "Действия для 100 позиций" at bounding box center [288, 64] width 137 height 13
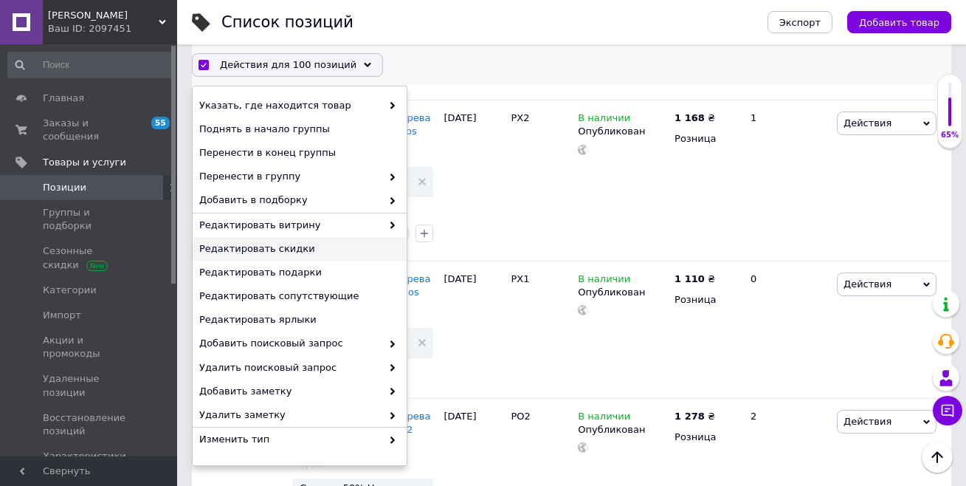
click at [276, 245] on span "Редактировать скидки" at bounding box center [297, 248] width 197 height 13
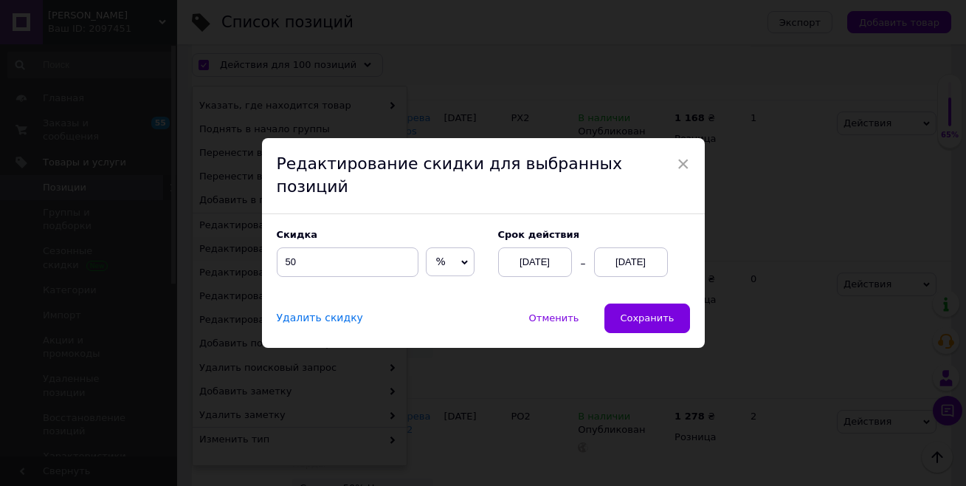
scroll to position [12939, 0]
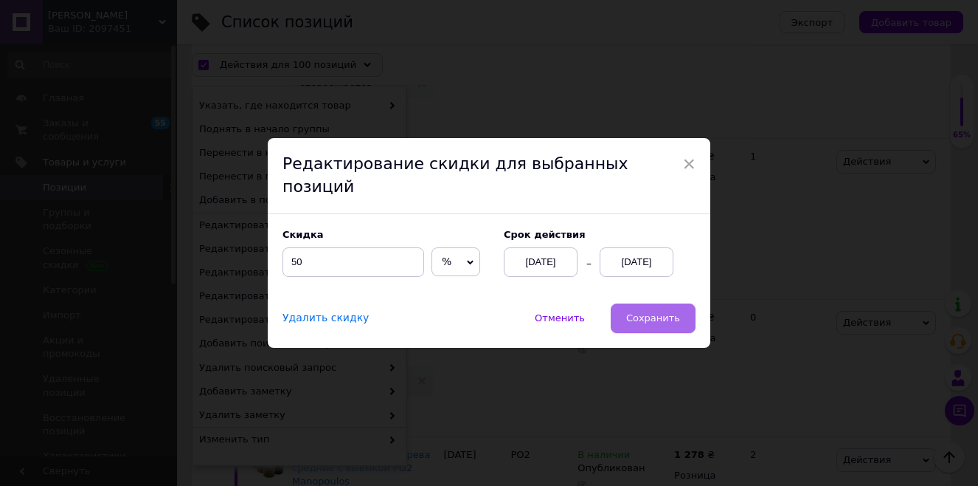
click at [647, 312] on span "Сохранить" at bounding box center [653, 317] width 54 height 11
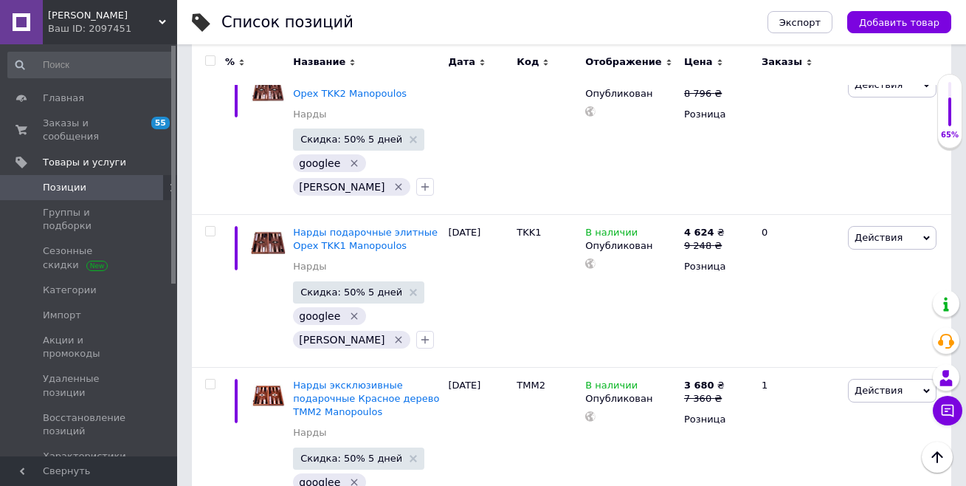
scroll to position [14027, 0]
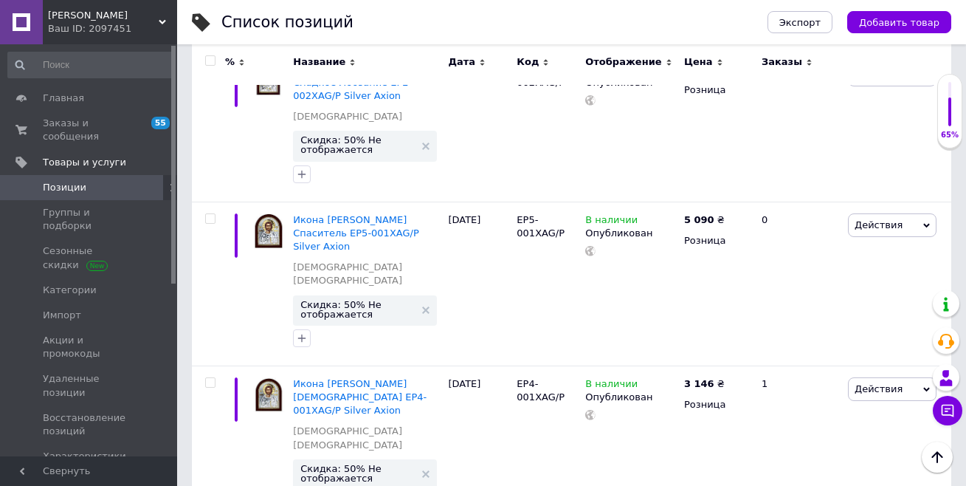
click at [207, 57] on input "checkbox" at bounding box center [210, 61] width 10 height 10
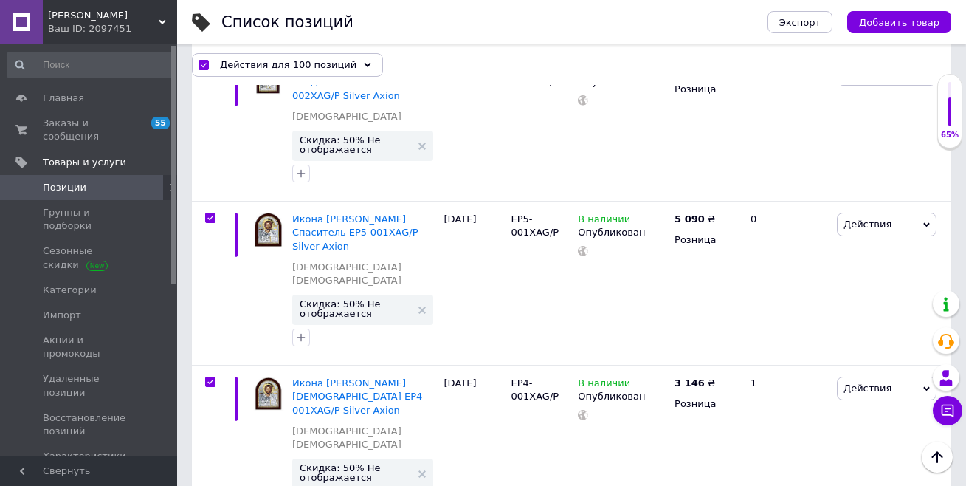
scroll to position [14107, 0]
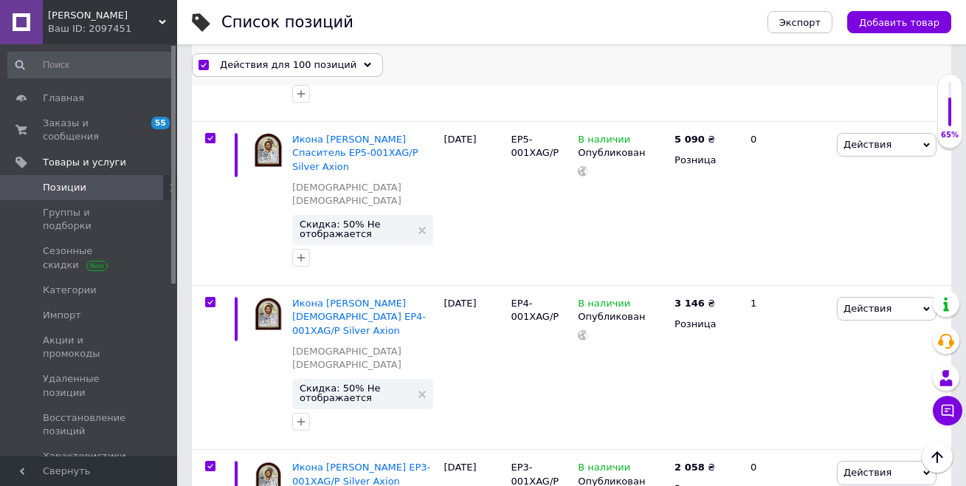
click at [246, 68] on span "Действия для 100 позиций" at bounding box center [288, 64] width 137 height 13
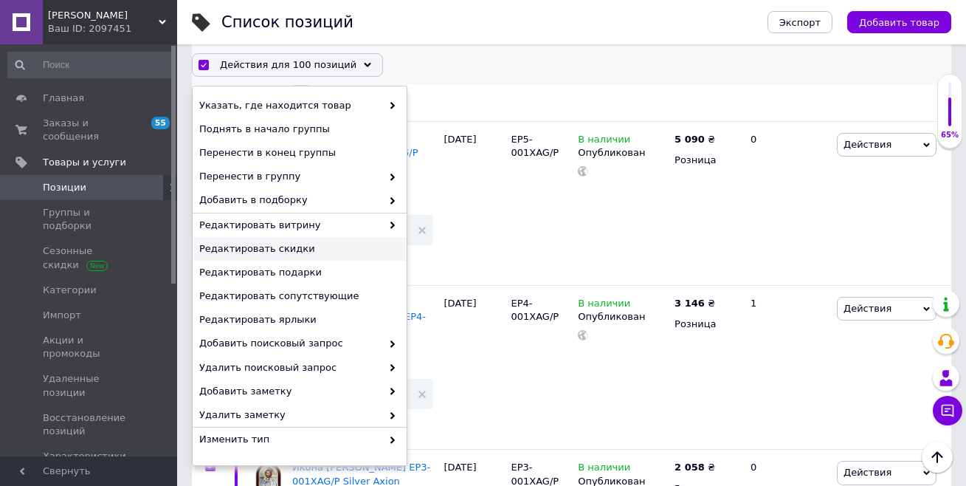
click at [286, 246] on span "Редактировать скидки" at bounding box center [297, 248] width 197 height 13
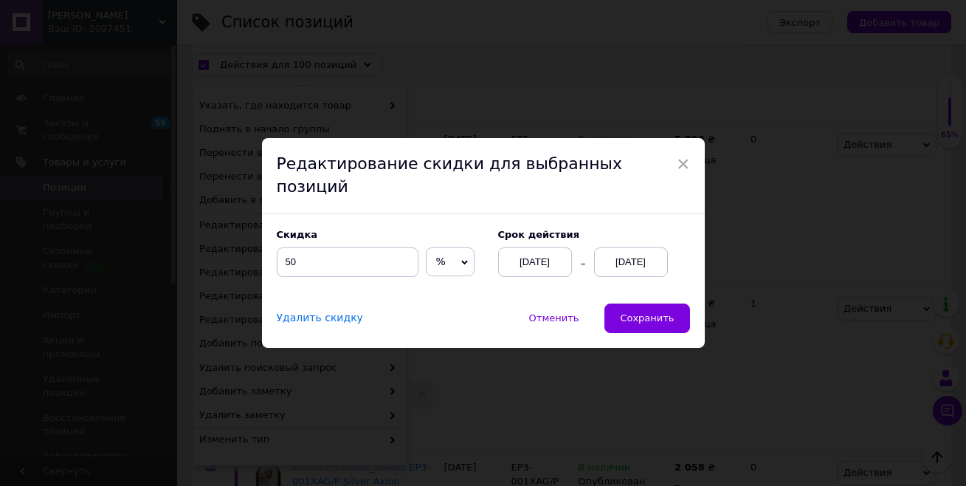
scroll to position [14068, 0]
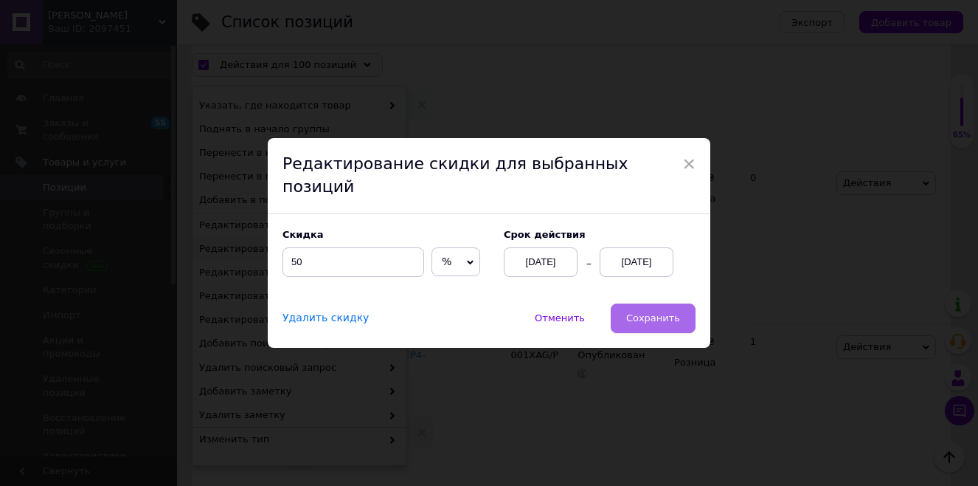
click at [656, 312] on span "Сохранить" at bounding box center [653, 317] width 54 height 11
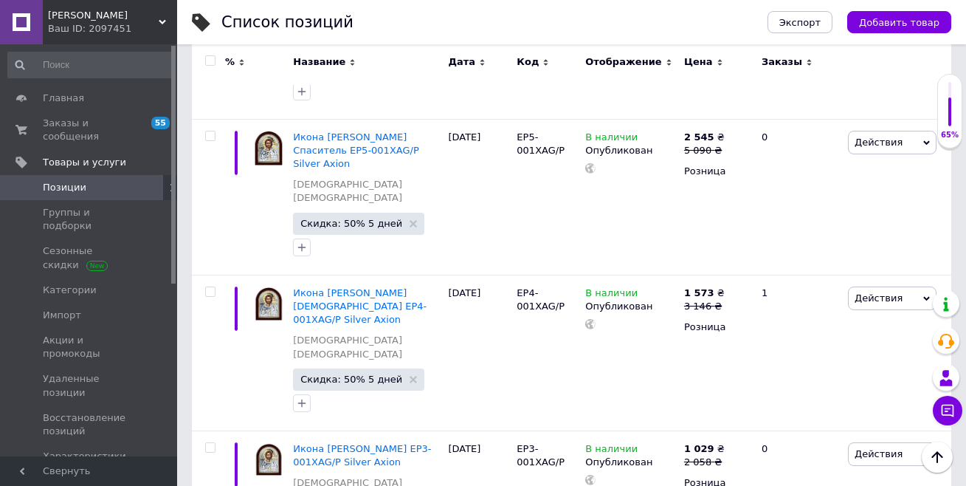
scroll to position [13363, 0]
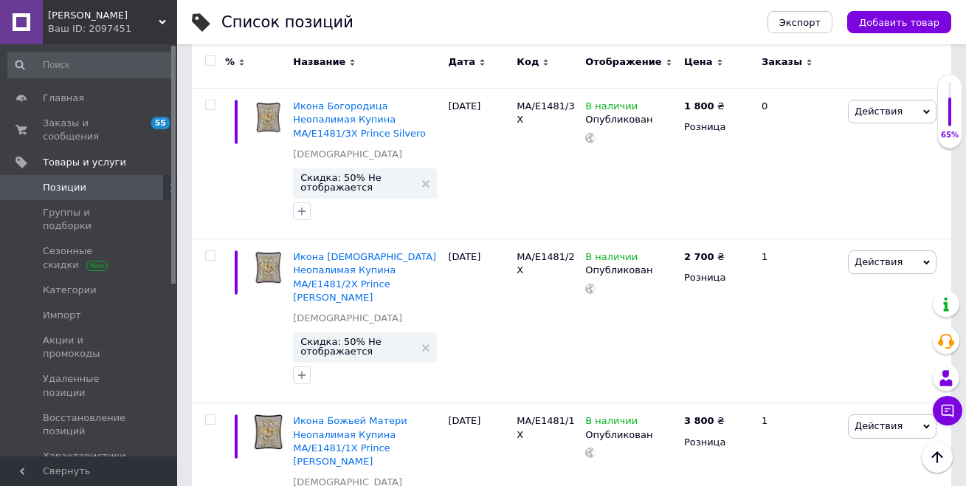
click at [208, 59] on input "checkbox" at bounding box center [210, 61] width 10 height 10
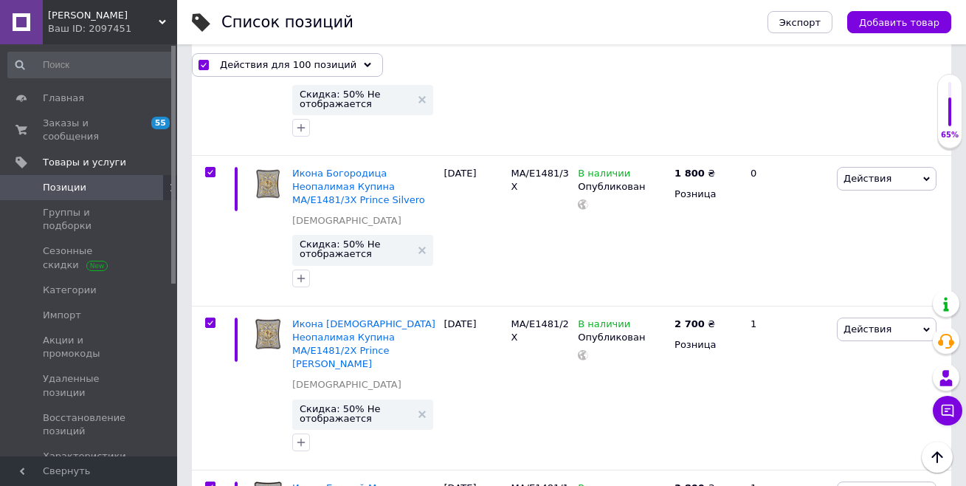
scroll to position [13469, 0]
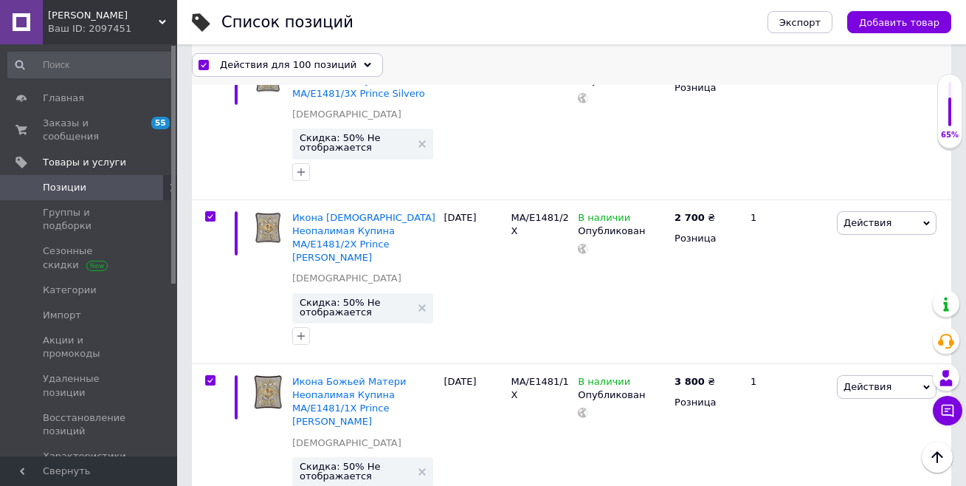
click at [262, 63] on span "Действия для 100 позиций" at bounding box center [288, 64] width 137 height 13
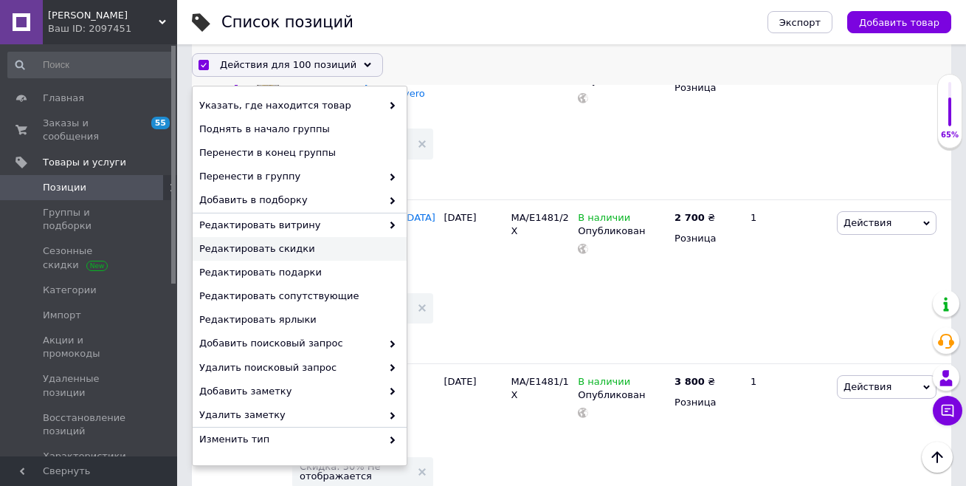
click at [287, 247] on span "Редактировать скидки" at bounding box center [297, 248] width 197 height 13
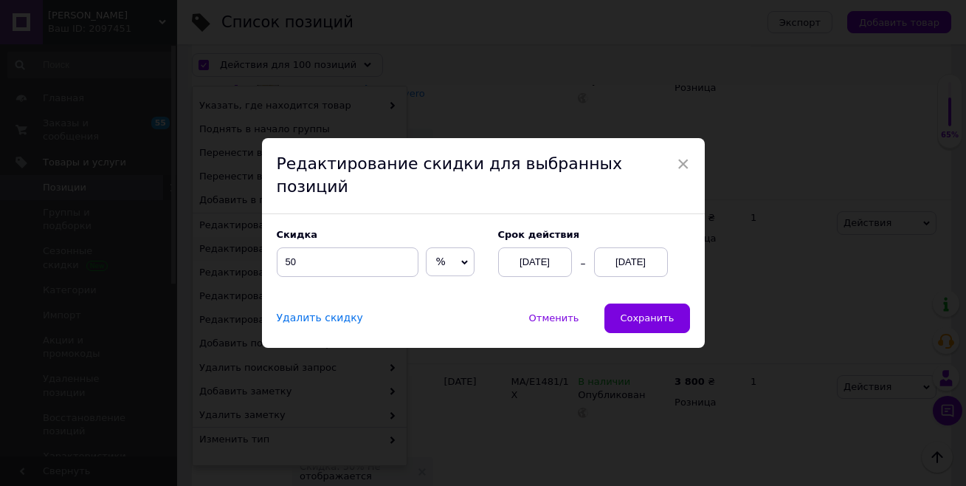
scroll to position [13431, 0]
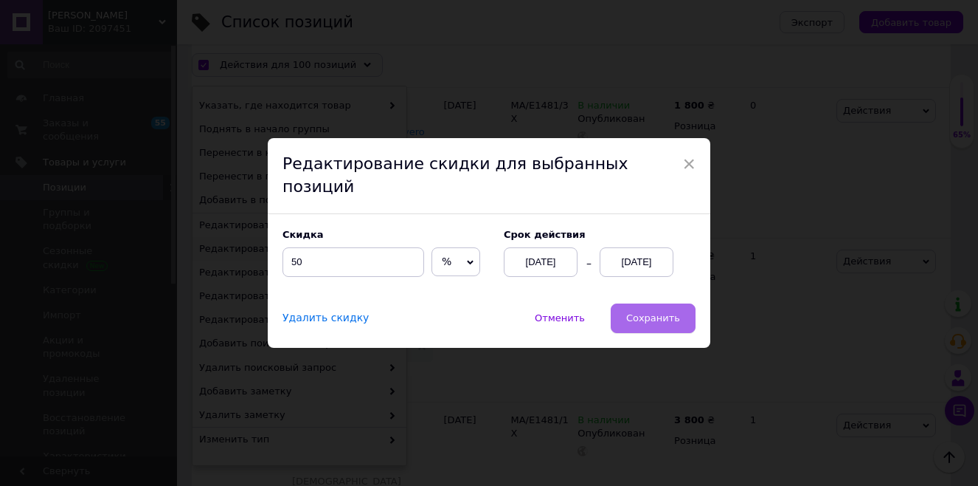
click at [661, 312] on span "Сохранить" at bounding box center [653, 317] width 54 height 11
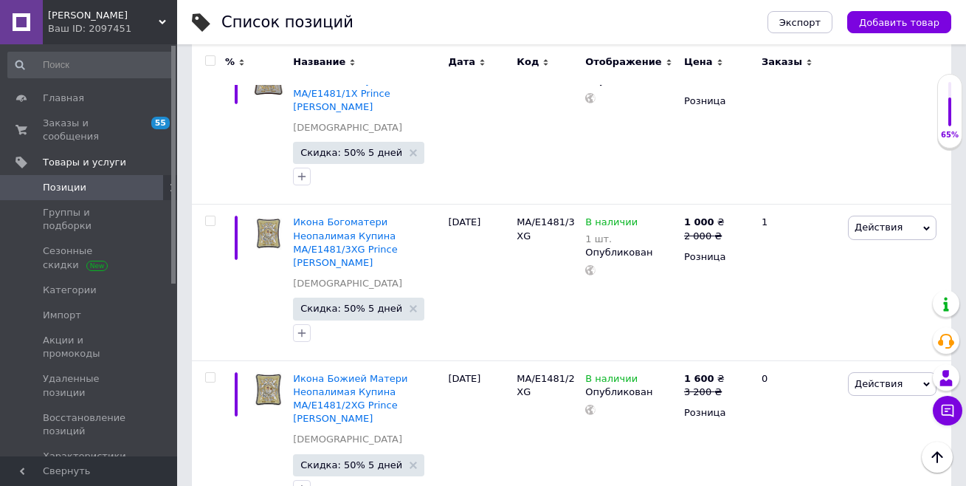
scroll to position [13350, 0]
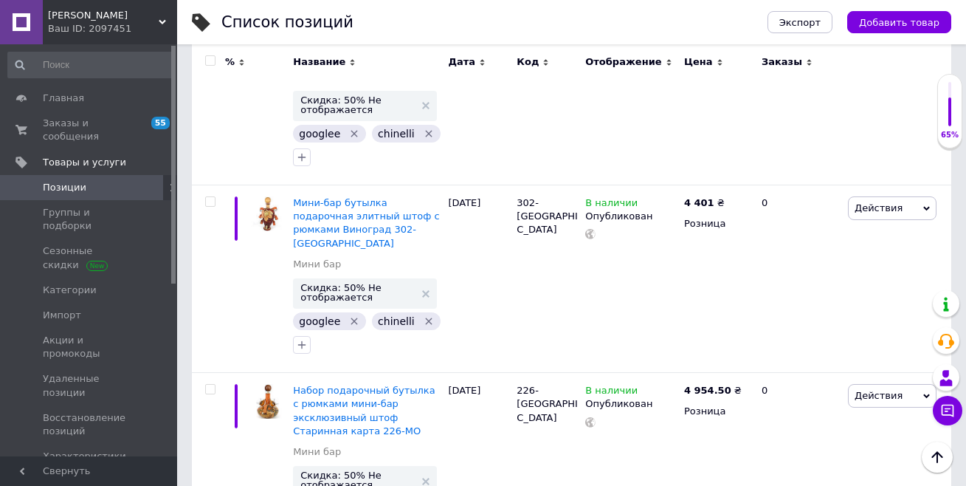
click at [207, 58] on input "checkbox" at bounding box center [210, 61] width 10 height 10
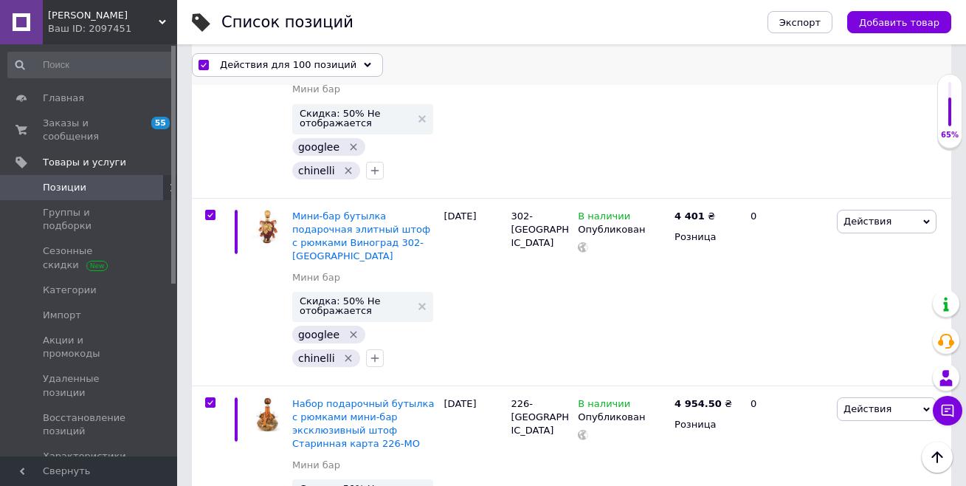
scroll to position [13429, 0]
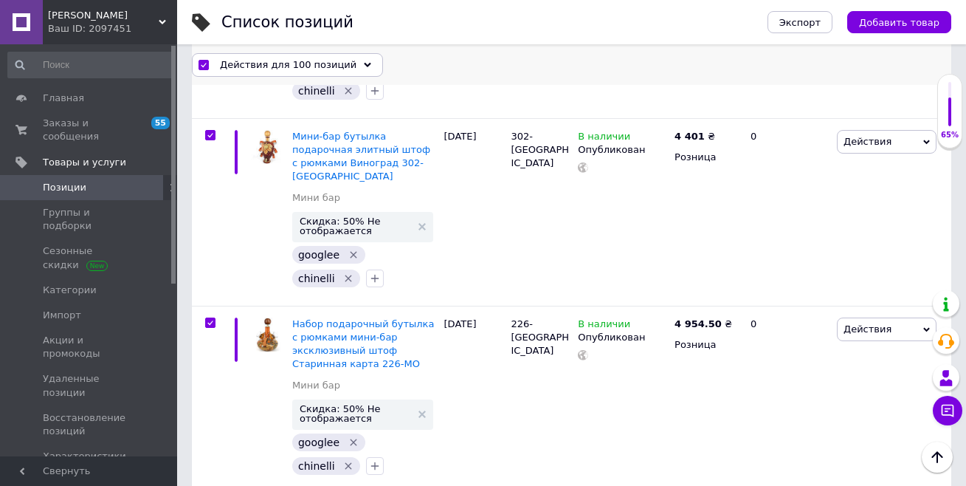
click at [246, 65] on span "Действия для 100 позиций" at bounding box center [288, 64] width 137 height 13
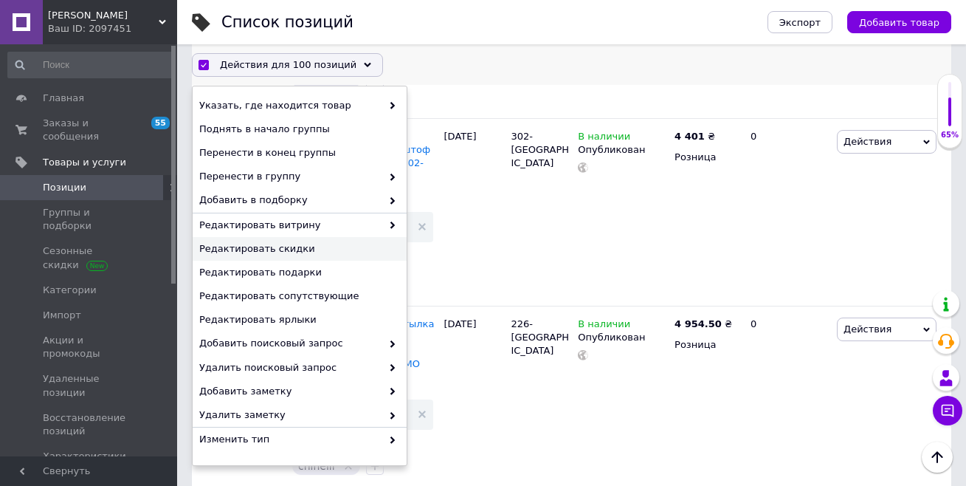
click at [294, 245] on span "Редактировать скидки" at bounding box center [297, 248] width 197 height 13
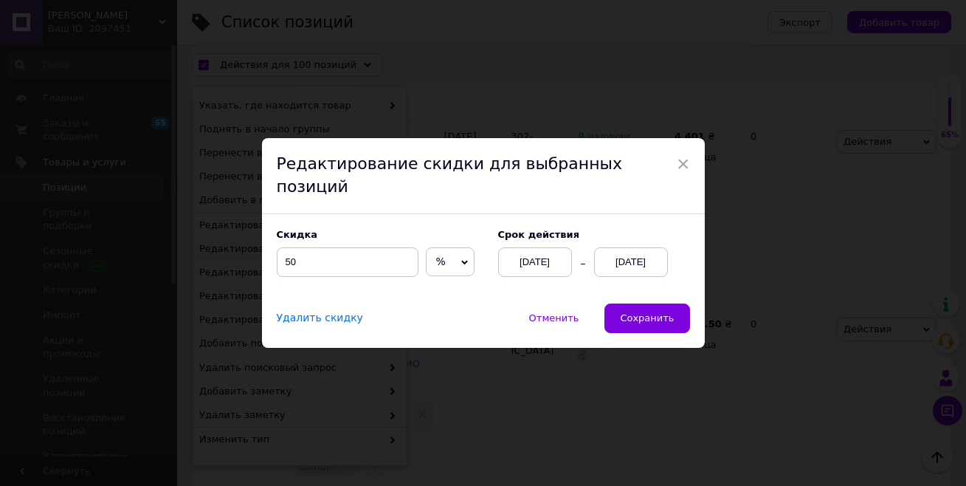
scroll to position [13391, 0]
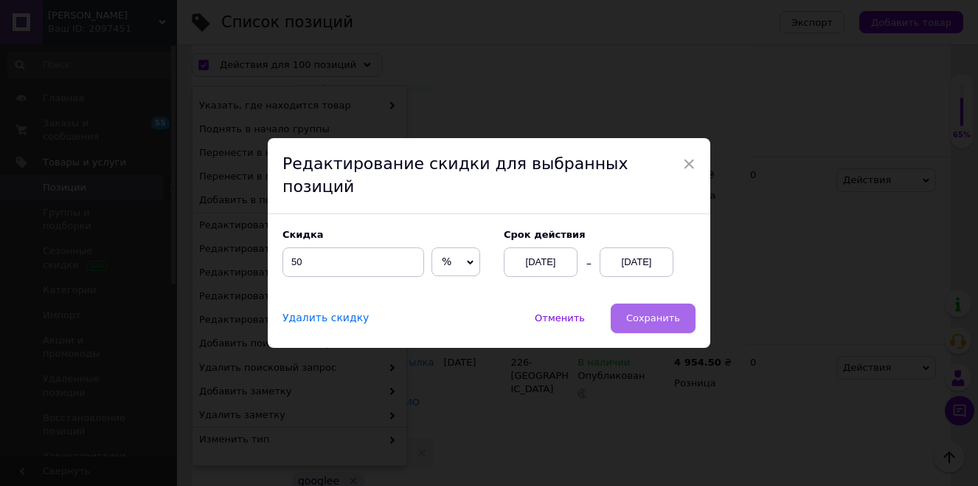
click at [659, 312] on span "Сохранить" at bounding box center [653, 317] width 54 height 11
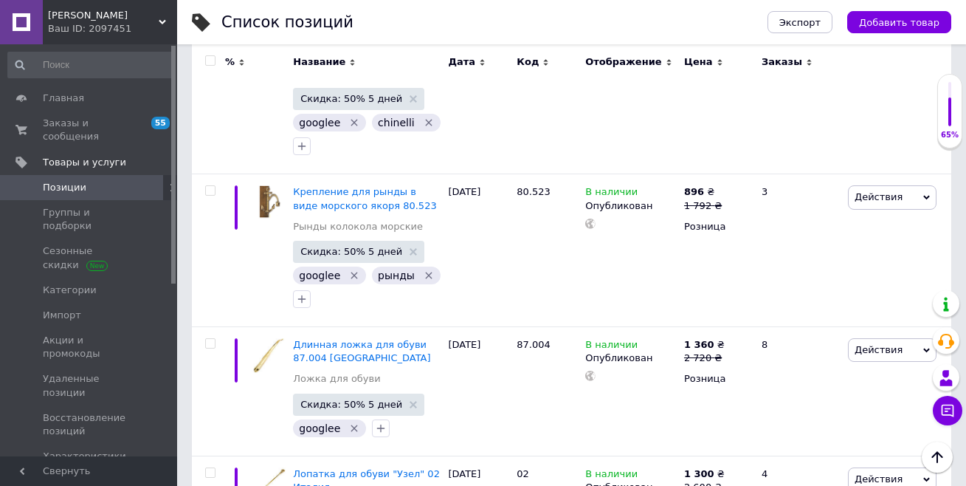
scroll to position [13599, 0]
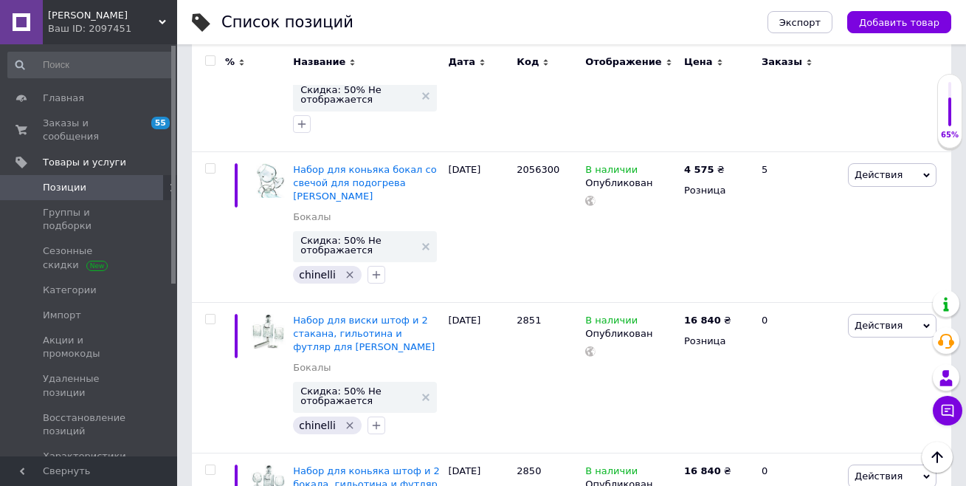
click at [209, 58] on input "checkbox" at bounding box center [210, 61] width 10 height 10
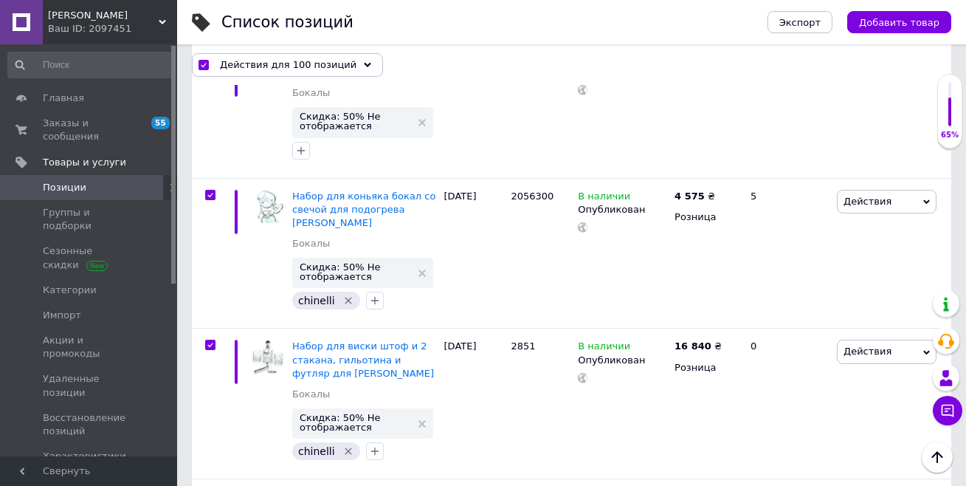
scroll to position [13612, 0]
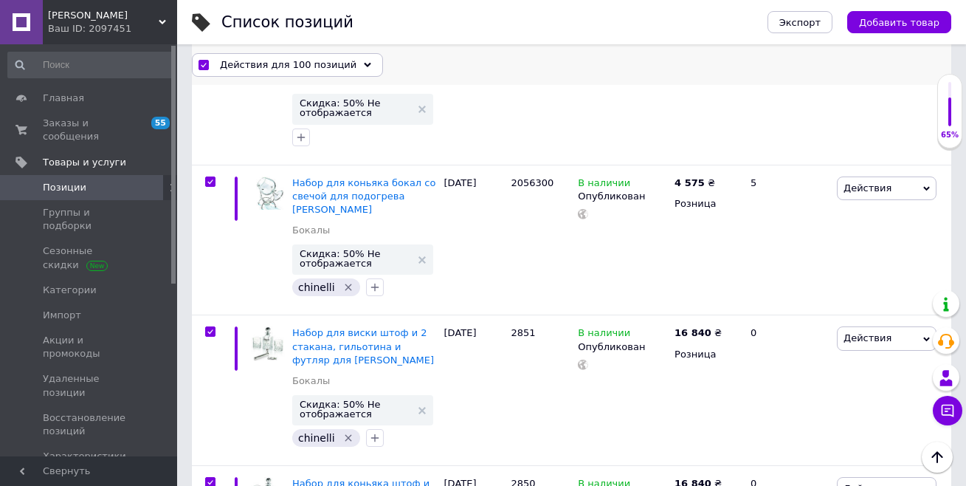
click at [246, 66] on span "Действия для 100 позиций" at bounding box center [288, 64] width 137 height 13
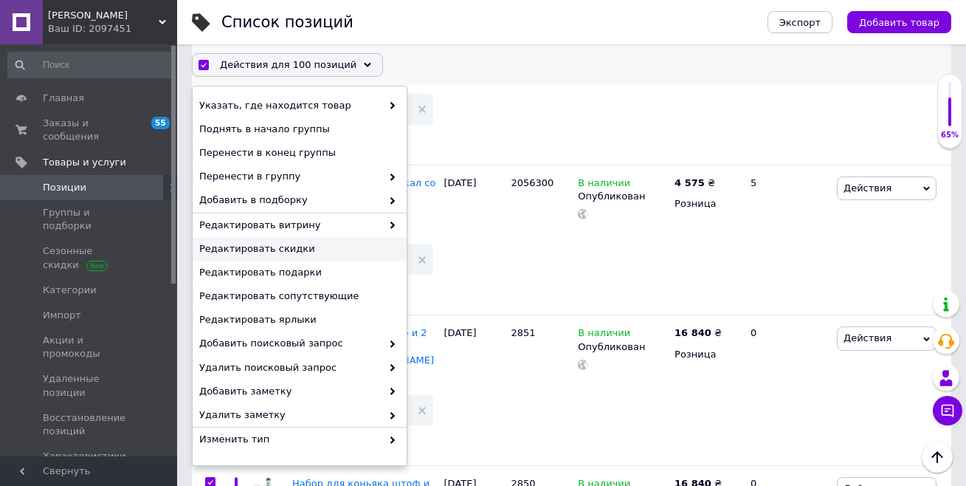
click at [277, 248] on span "Редактировать скидки" at bounding box center [297, 248] width 197 height 13
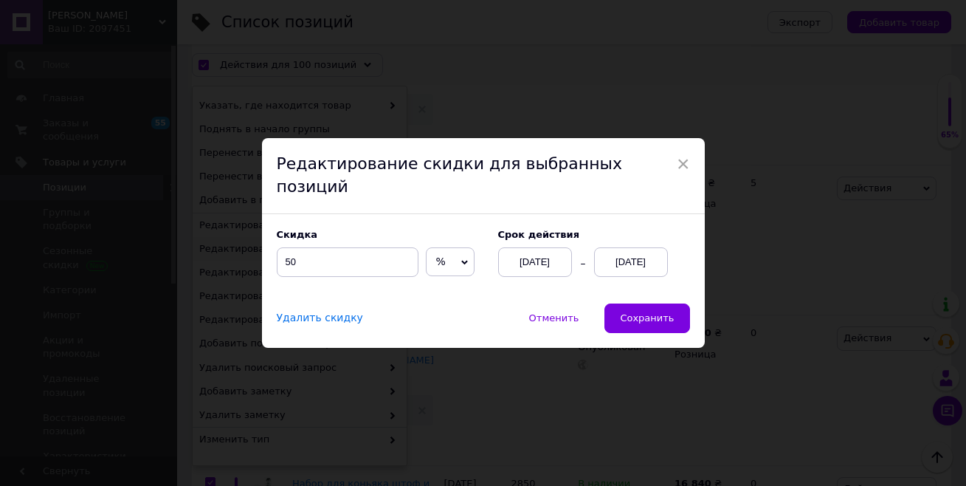
scroll to position [13574, 0]
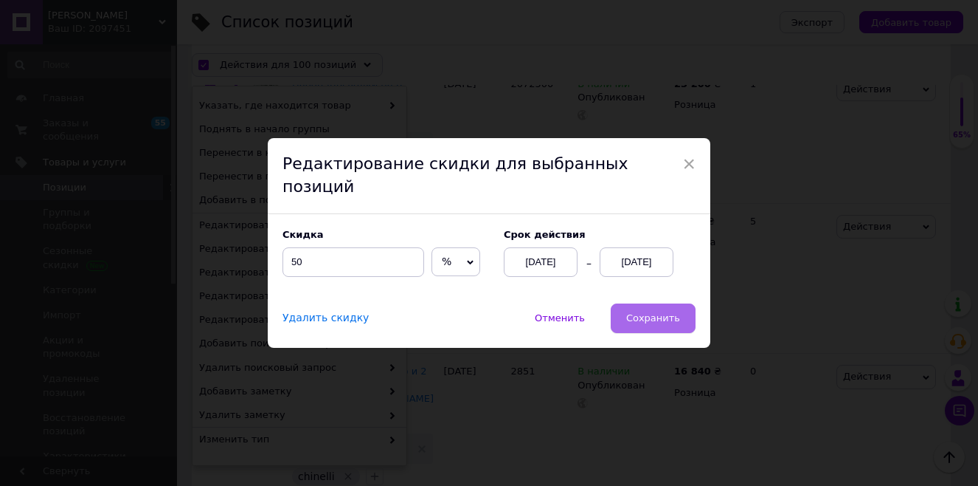
click at [654, 312] on span "Сохранить" at bounding box center [653, 317] width 54 height 11
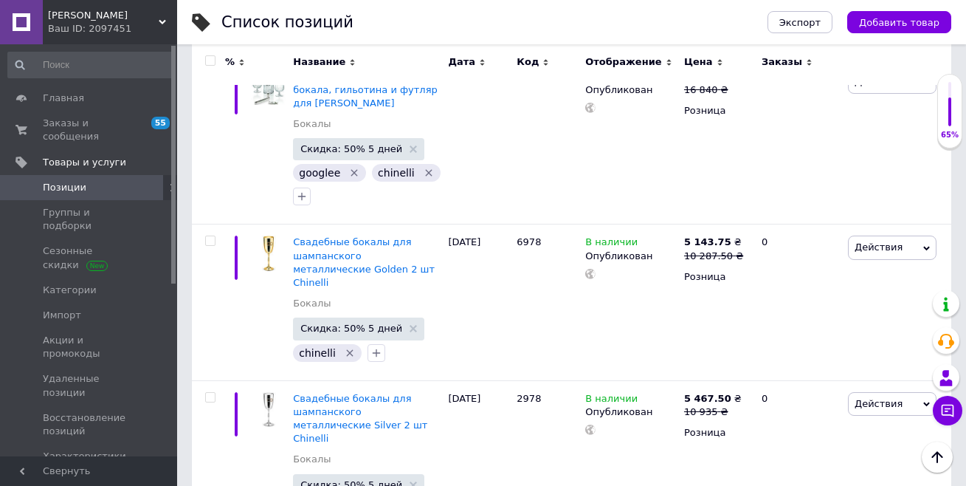
scroll to position [14349, 0]
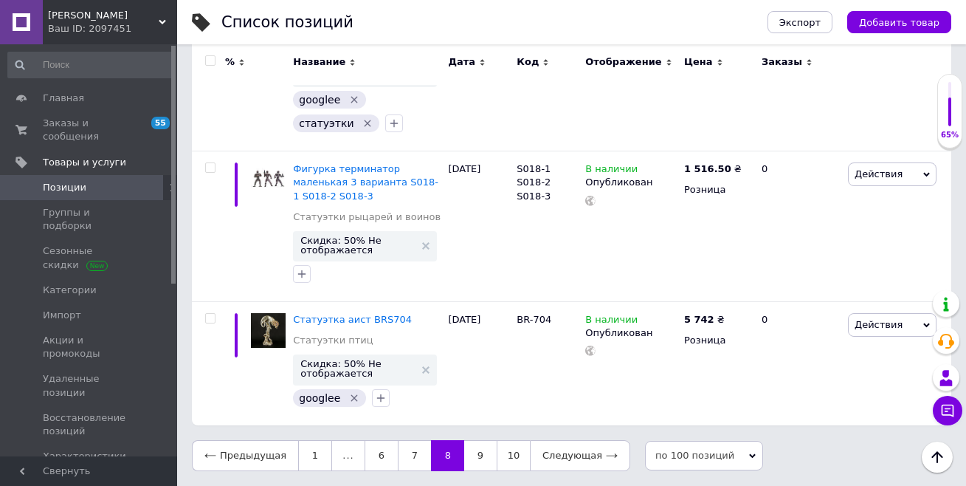
click at [205, 58] on input "checkbox" at bounding box center [210, 61] width 10 height 10
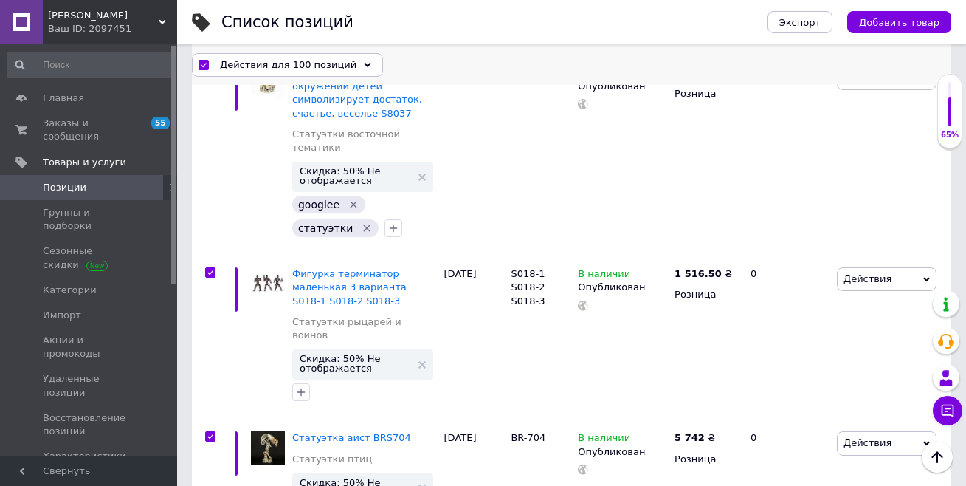
scroll to position [13742, 0]
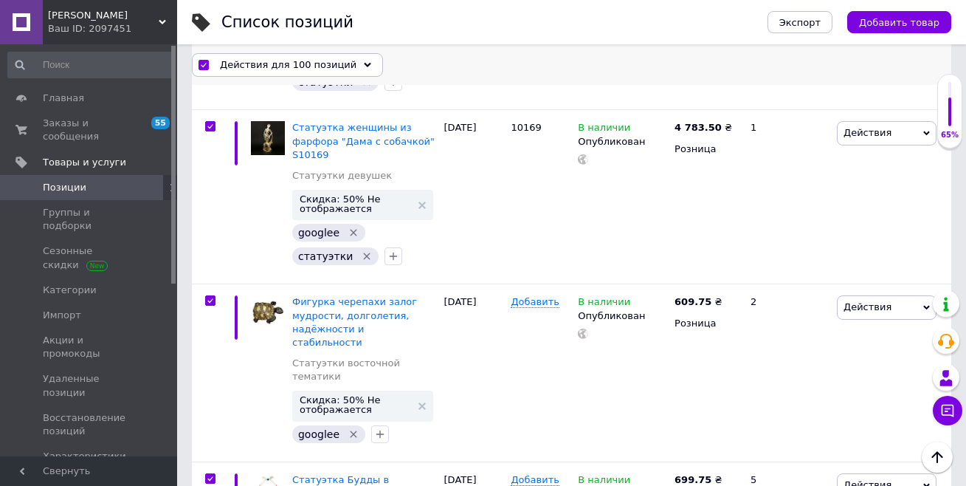
click at [256, 63] on span "Действия для 100 позиций" at bounding box center [288, 64] width 137 height 13
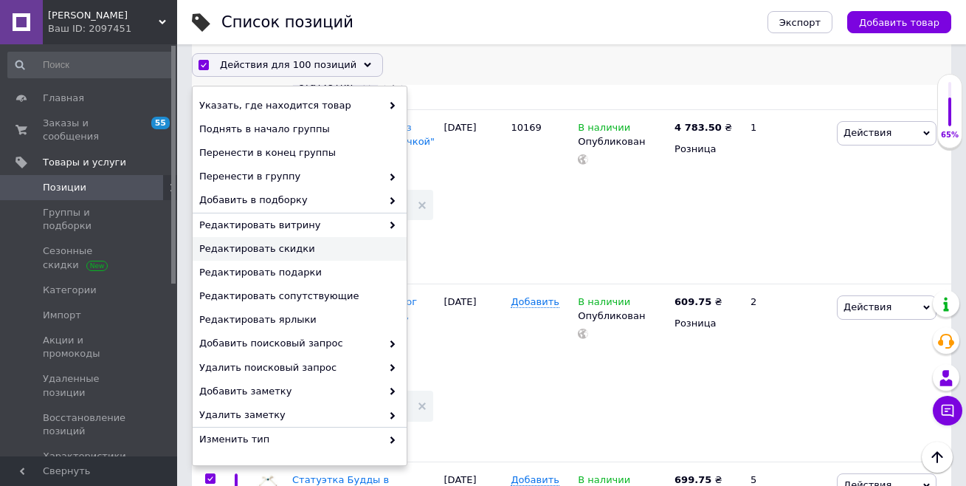
click at [294, 245] on span "Редактировать скидки" at bounding box center [297, 248] width 197 height 13
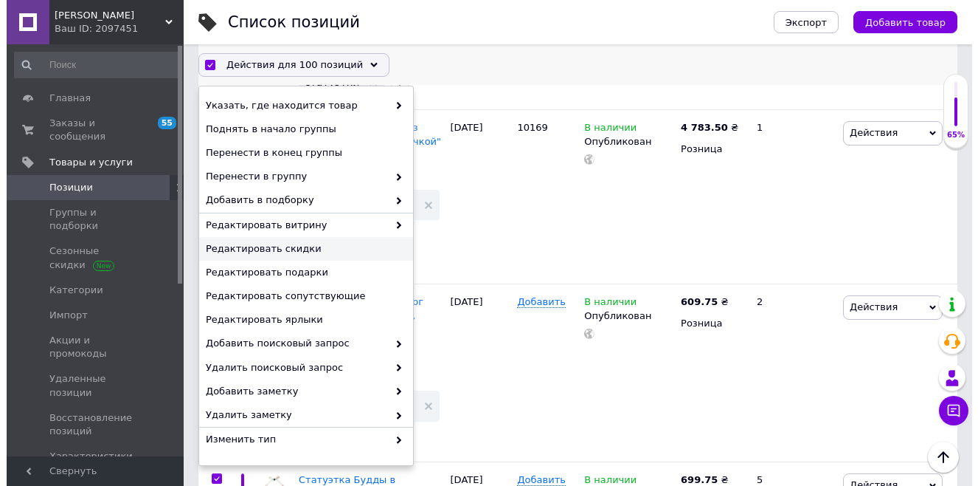
scroll to position [13703, 0]
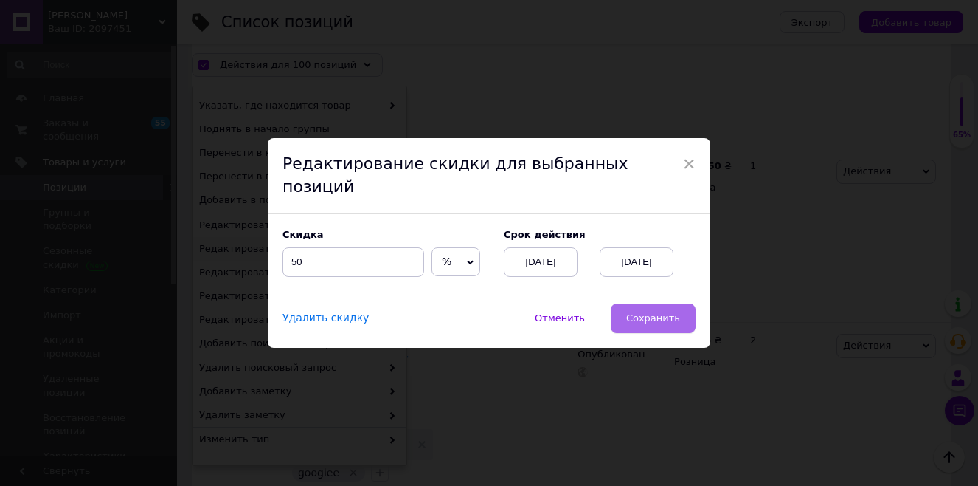
click at [646, 312] on span "Сохранить" at bounding box center [653, 317] width 54 height 11
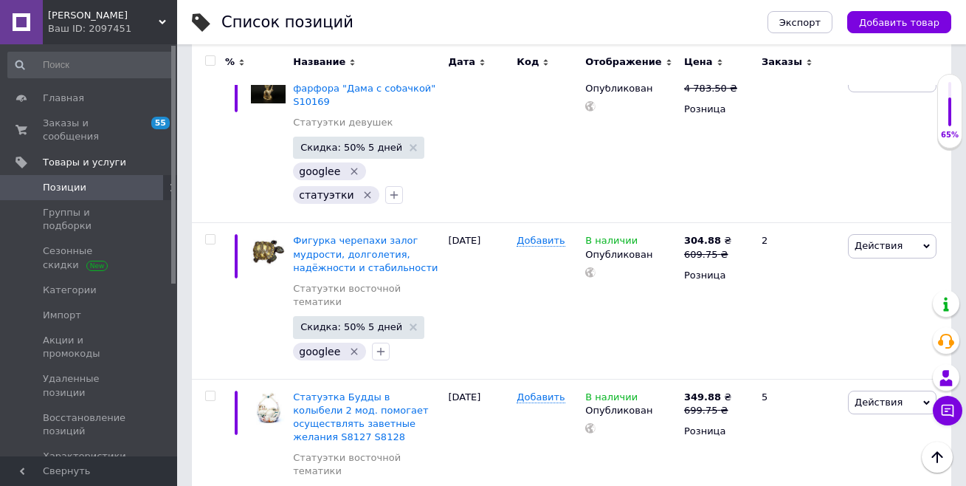
scroll to position [12864, 0]
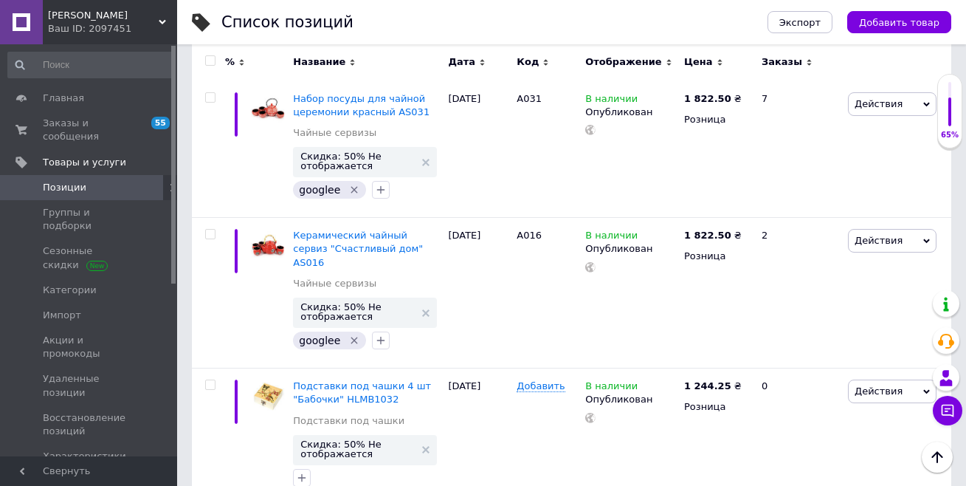
click at [205, 49] on div at bounding box center [208, 64] width 33 height 41
click at [210, 61] on input "checkbox" at bounding box center [210, 61] width 10 height 10
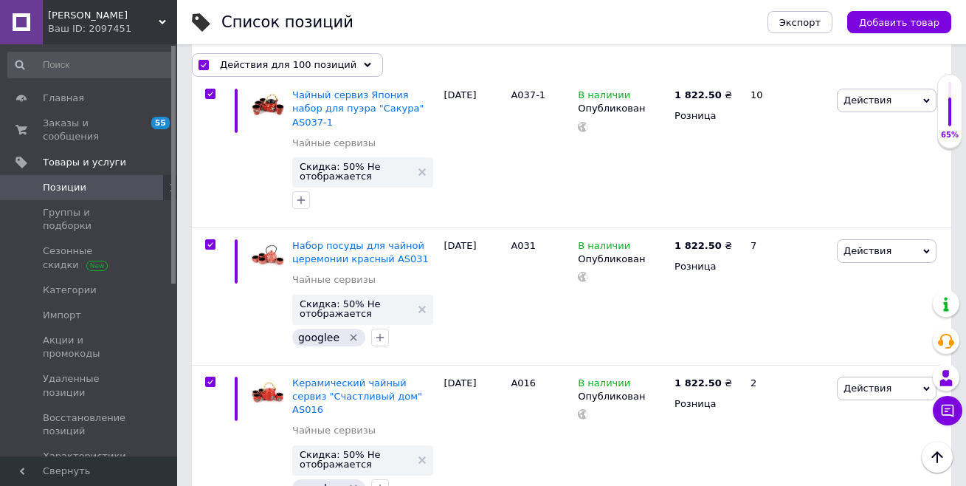
scroll to position [12917, 0]
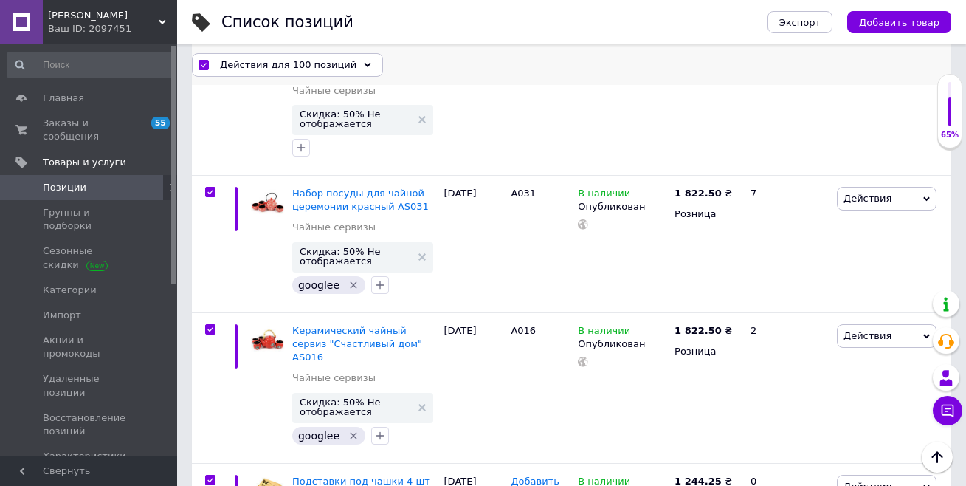
click at [252, 64] on span "Действия для 100 позиций" at bounding box center [288, 64] width 137 height 13
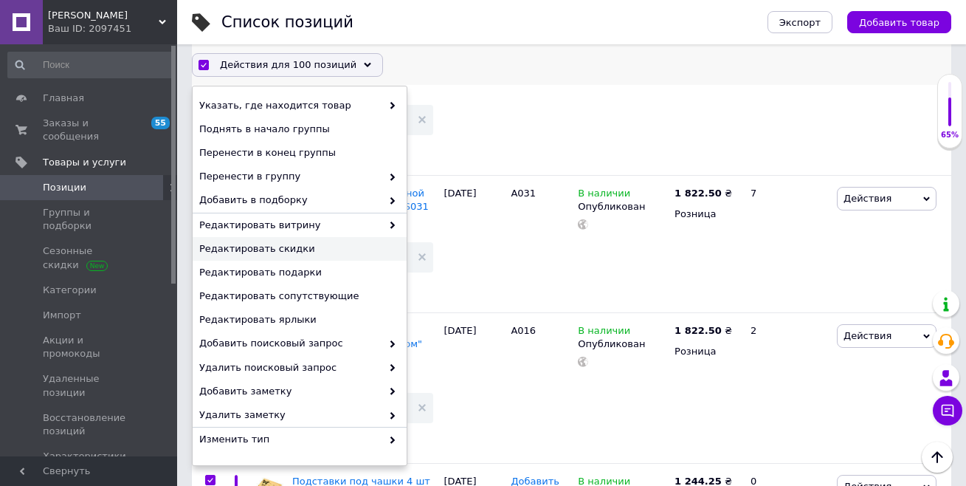
click at [296, 250] on span "Редактировать скидки" at bounding box center [297, 248] width 197 height 13
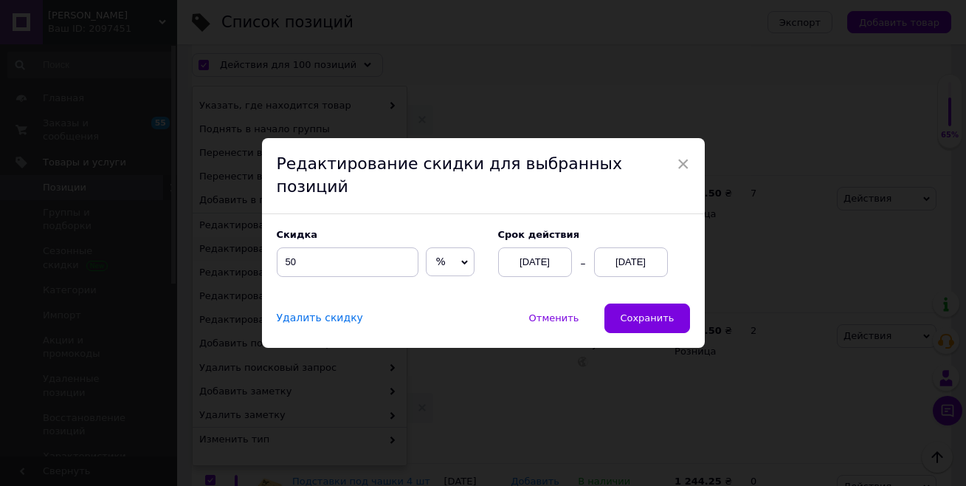
scroll to position [12878, 0]
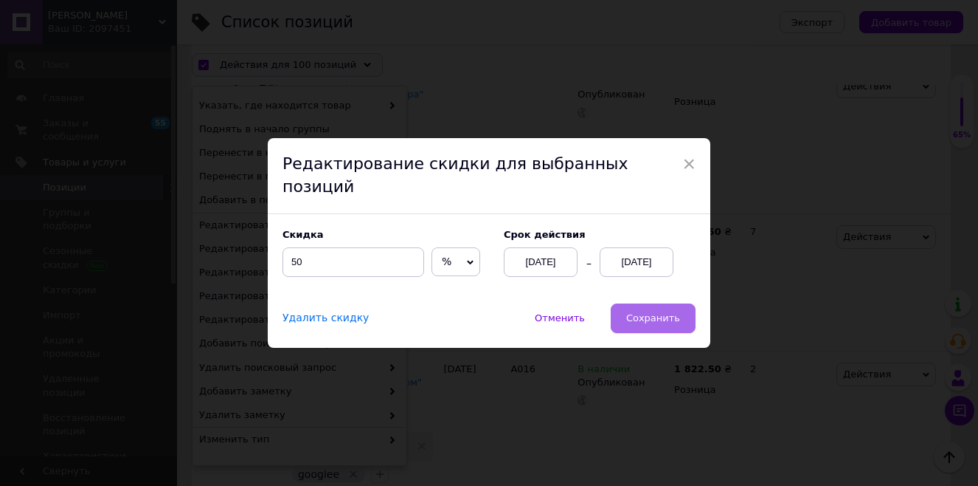
click at [652, 312] on span "Сохранить" at bounding box center [653, 317] width 54 height 11
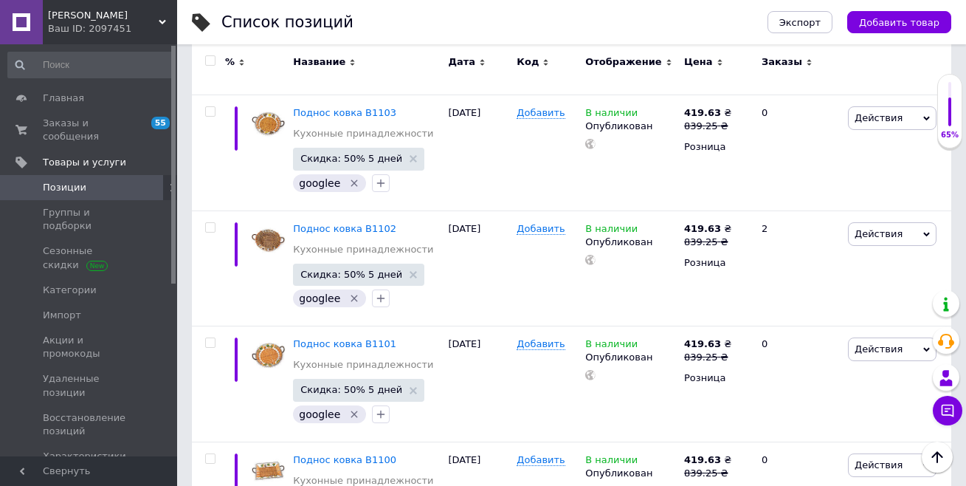
scroll to position [14869, 0]
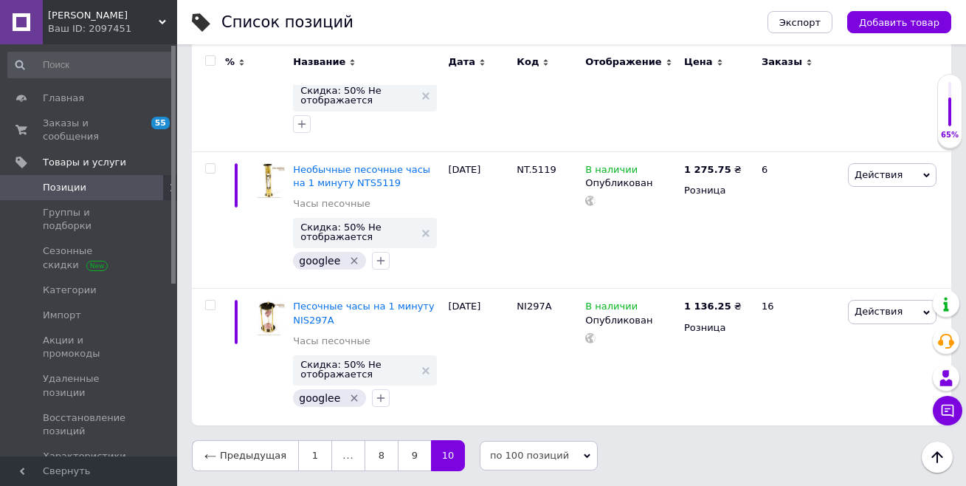
scroll to position [11810, 0]
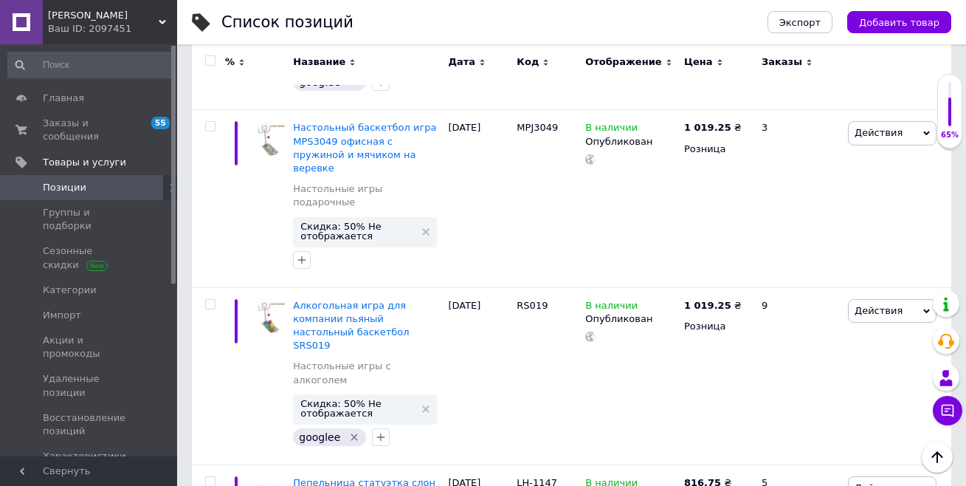
click at [213, 60] on input "checkbox" at bounding box center [210, 61] width 10 height 10
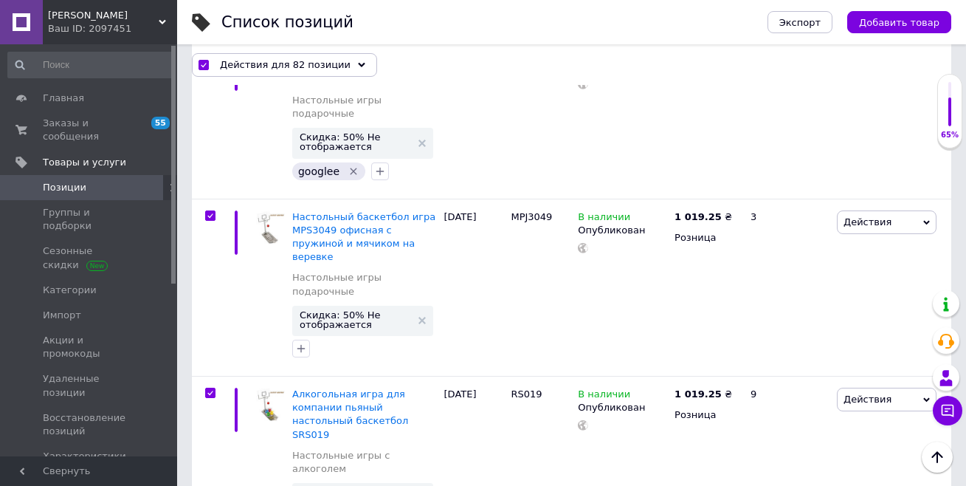
scroll to position [11943, 0]
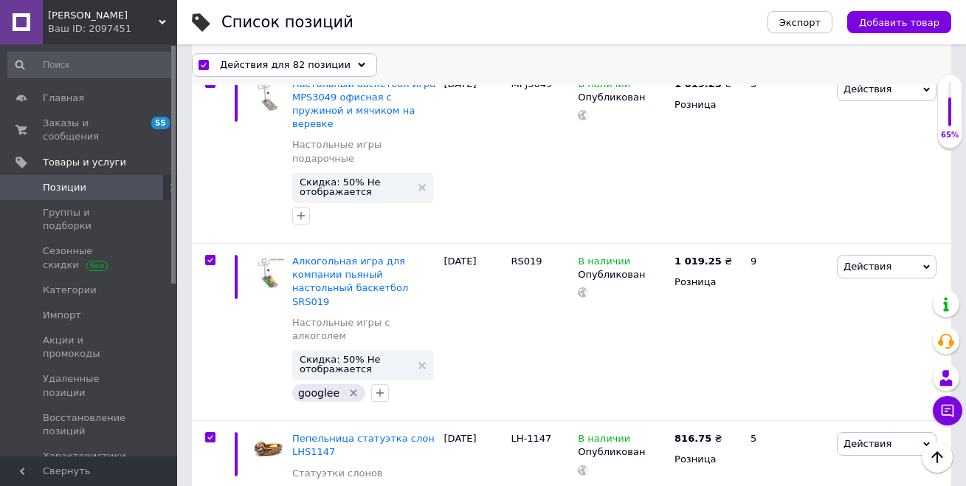
click at [256, 68] on span "Действия для 82 позиции" at bounding box center [285, 64] width 131 height 13
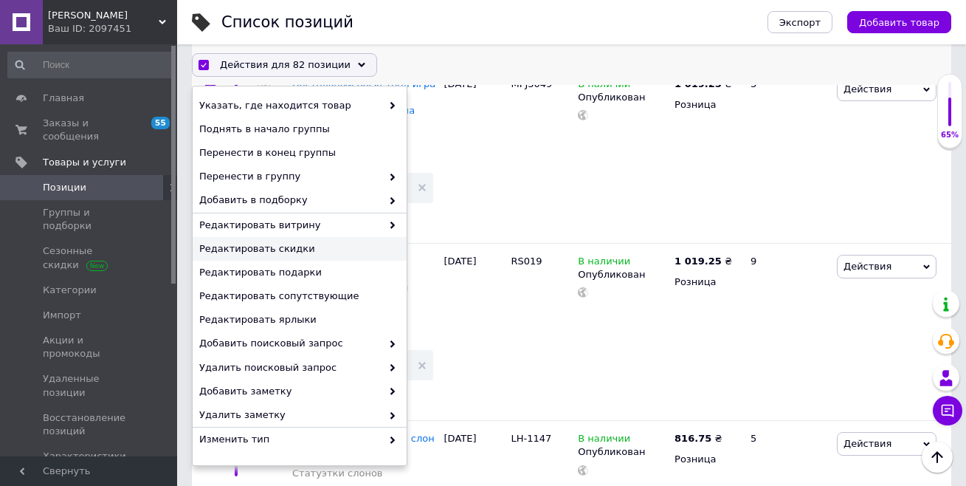
click at [277, 249] on span "Редактировать скидки" at bounding box center [297, 248] width 197 height 13
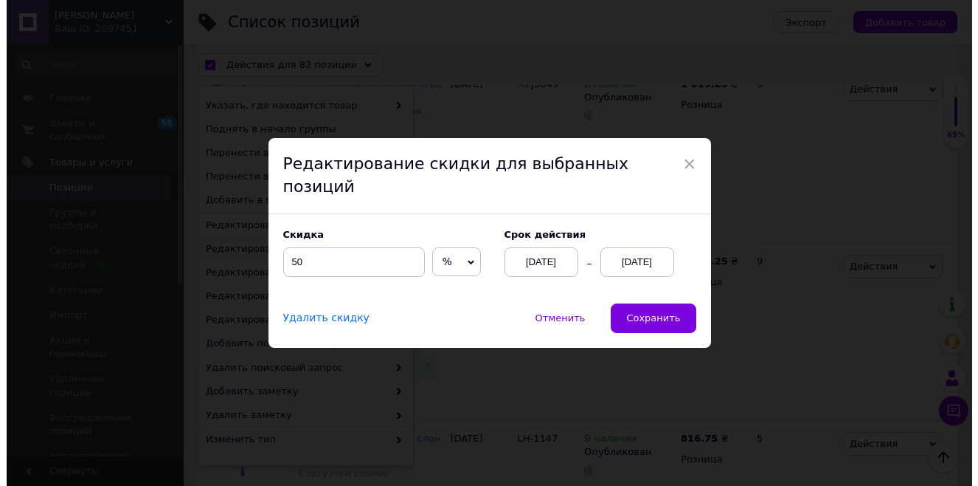
scroll to position [11905, 0]
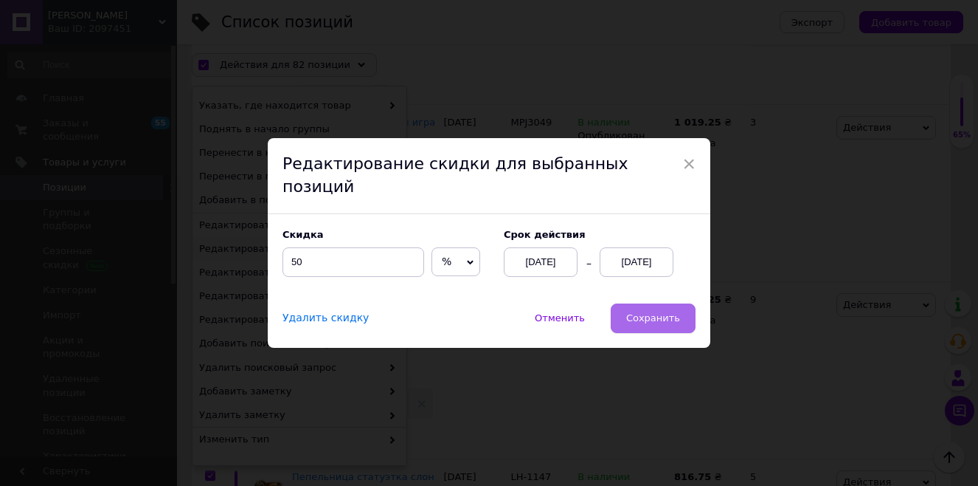
click at [647, 312] on span "Сохранить" at bounding box center [653, 317] width 54 height 11
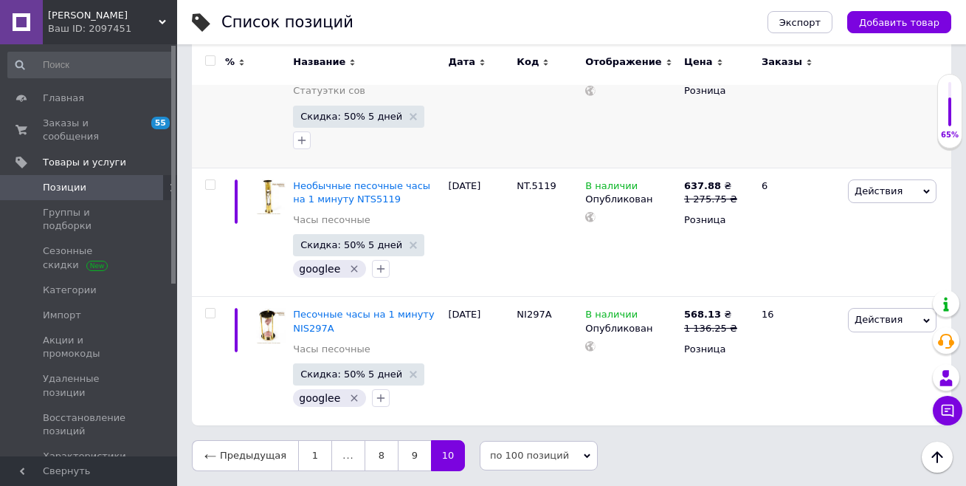
scroll to position [11039, 0]
